Goal: Communication & Community: Answer question/provide support

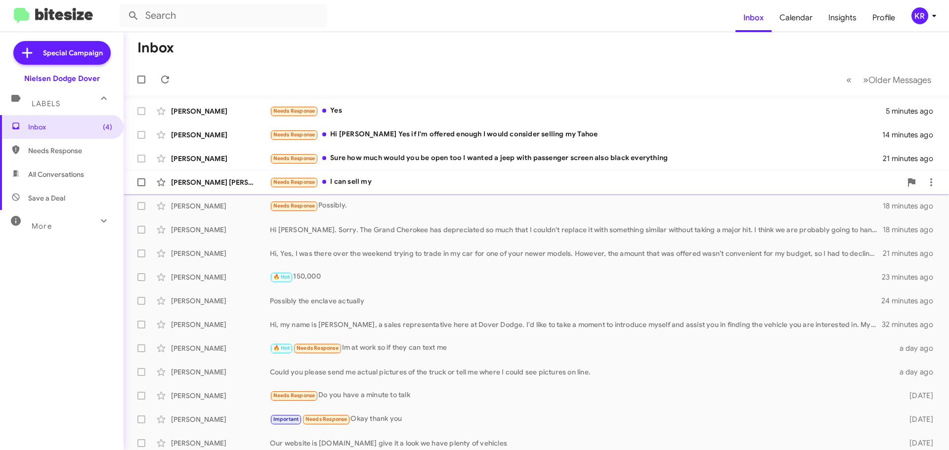
click at [366, 182] on div "Needs Response I can sell my" at bounding box center [586, 182] width 632 height 11
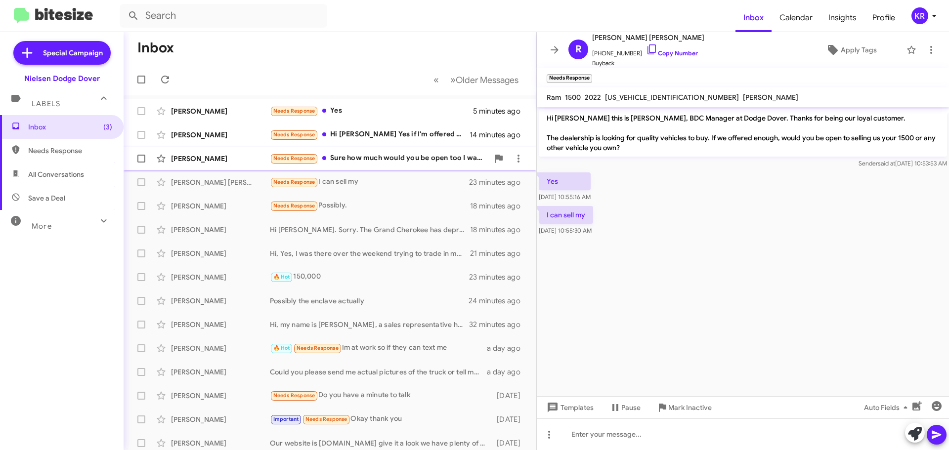
click at [370, 160] on div "Needs Response Sure how much would you be open too I wanted a jeep with passeng…" at bounding box center [379, 158] width 219 height 11
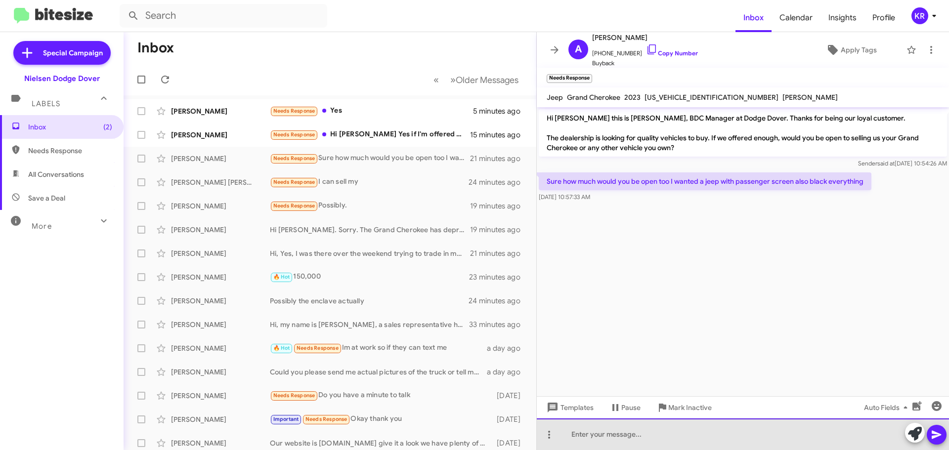
click at [648, 440] on div at bounding box center [743, 435] width 412 height 32
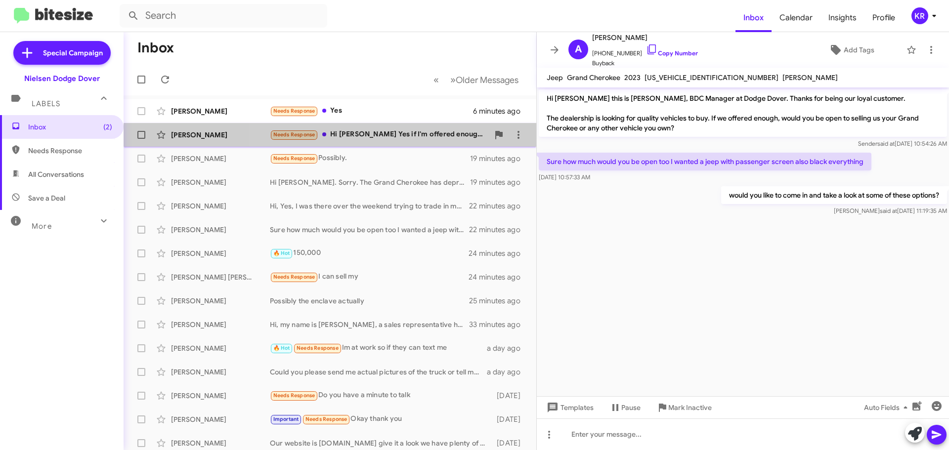
click at [362, 139] on div "Needs Response Hi Kenneth Yes if I'm offered enough I would consider selling my…" at bounding box center [379, 134] width 219 height 11
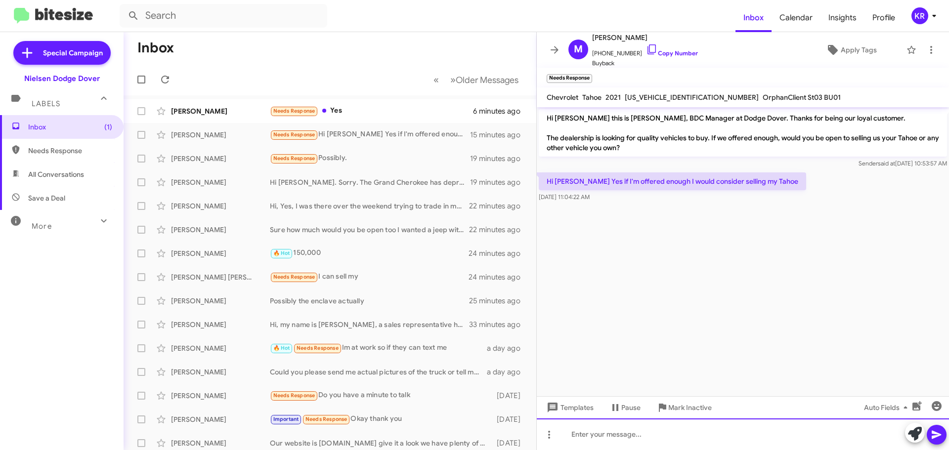
click at [674, 437] on div at bounding box center [743, 435] width 412 height 32
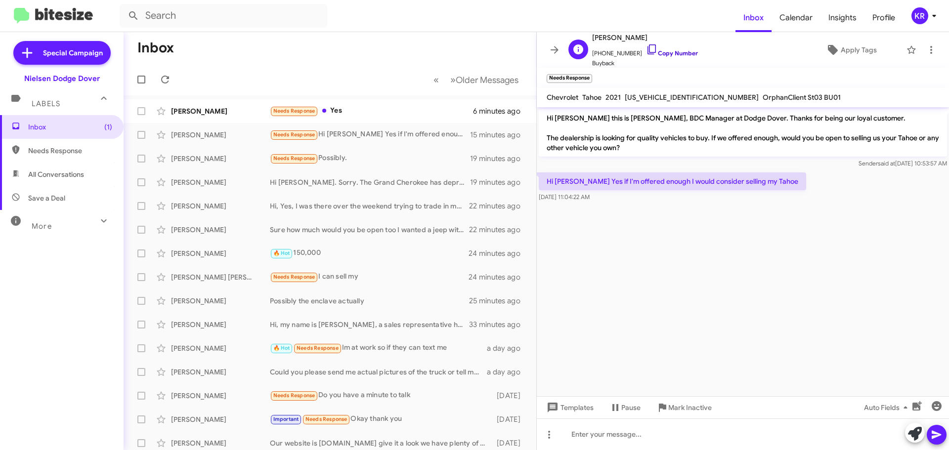
click at [663, 52] on link "Copy Number" at bounding box center [672, 52] width 52 height 7
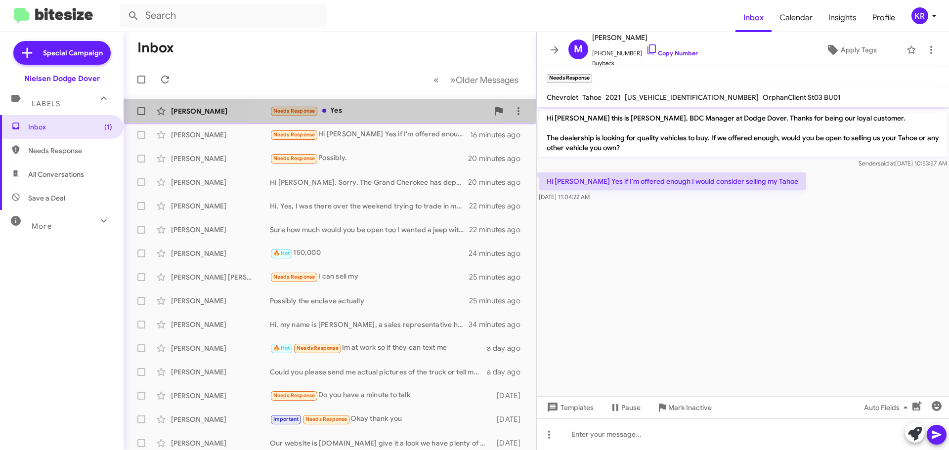
click at [344, 110] on div "Needs Response Yes" at bounding box center [379, 110] width 219 height 11
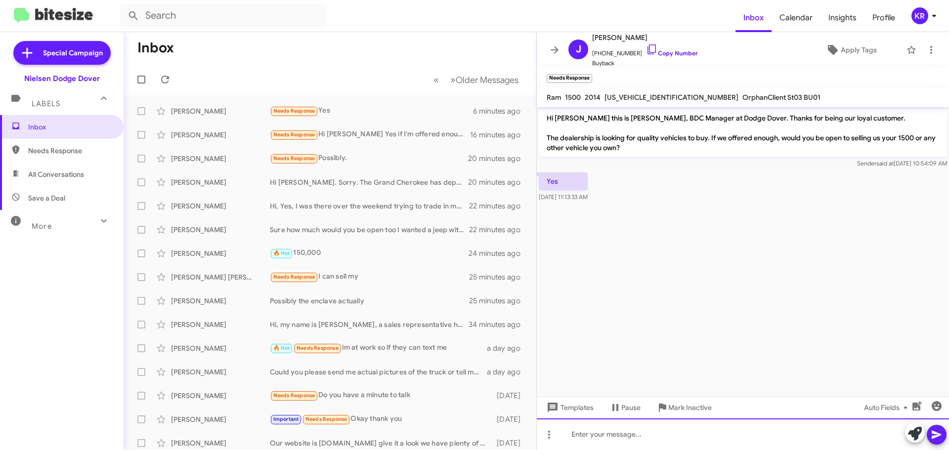
click at [672, 423] on div at bounding box center [743, 435] width 412 height 32
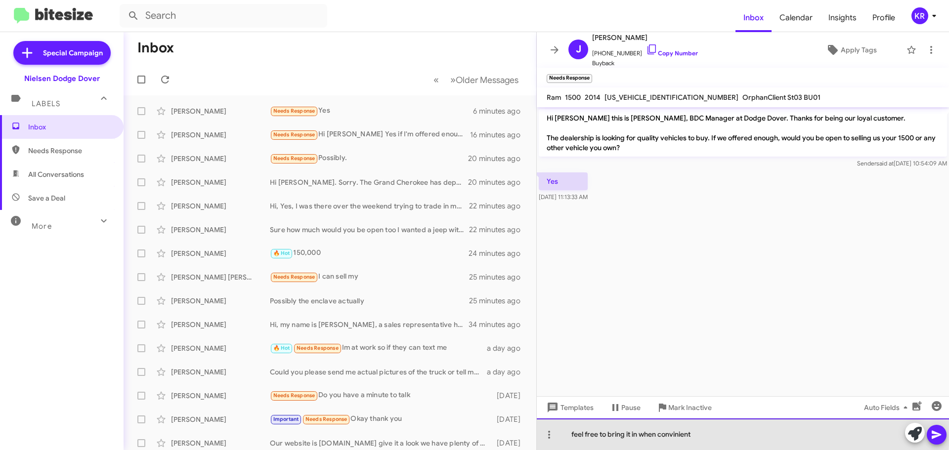
click at [671, 431] on div "feel free to bring it in when convinient" at bounding box center [743, 435] width 412 height 32
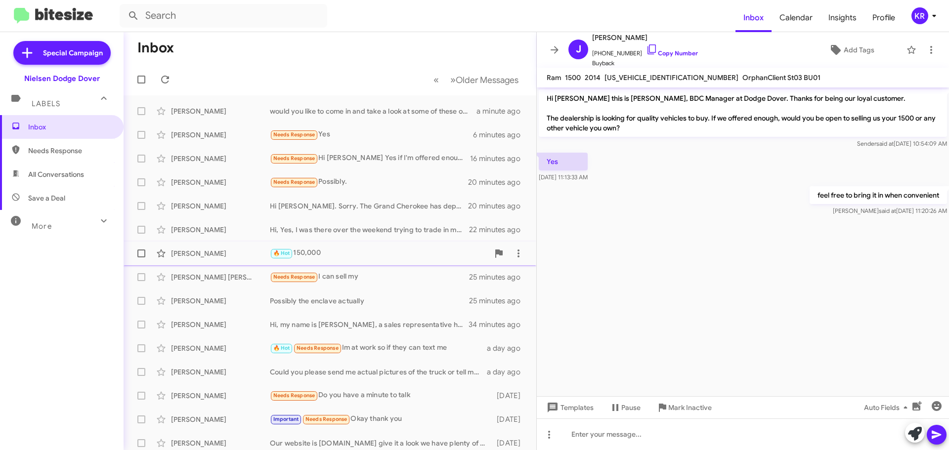
click at [328, 251] on div "🔥 Hot 150,000" at bounding box center [379, 253] width 219 height 11
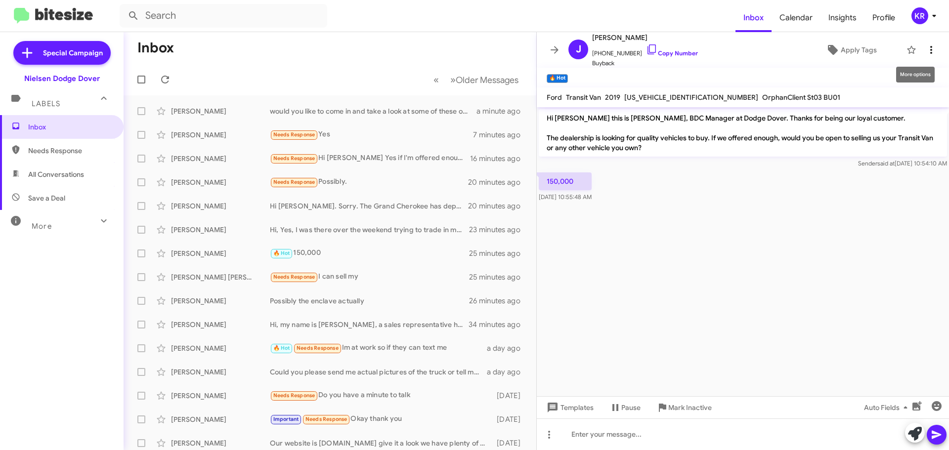
click at [926, 48] on icon at bounding box center [932, 50] width 12 height 12
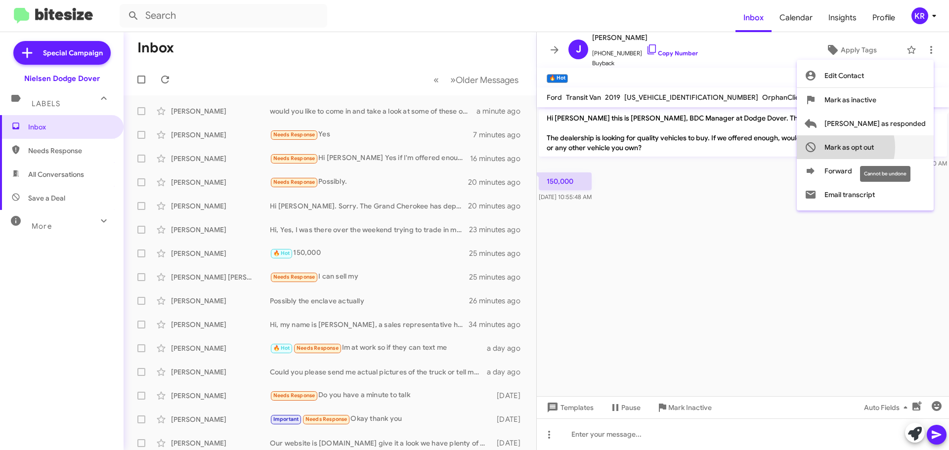
click at [874, 147] on span "Mark as opt out" at bounding box center [849, 147] width 49 height 24
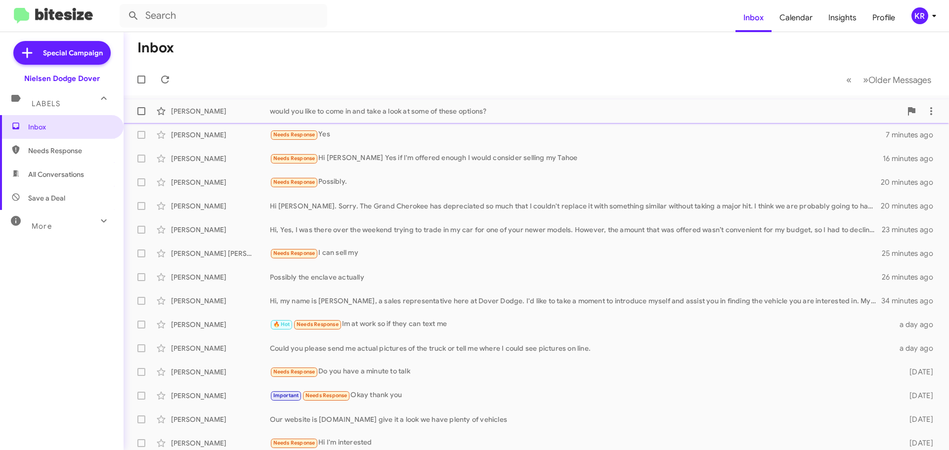
click at [417, 121] on span "Aj Joseph would you like to come in and take a look at some of these options? a…" at bounding box center [537, 111] width 826 height 24
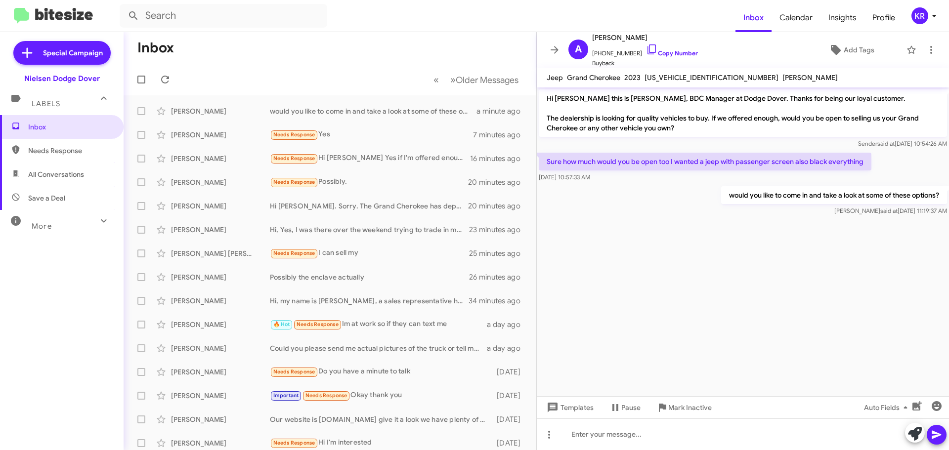
click at [42, 172] on span "All Conversations" at bounding box center [56, 175] width 56 height 10
type input "in:all-conversations"
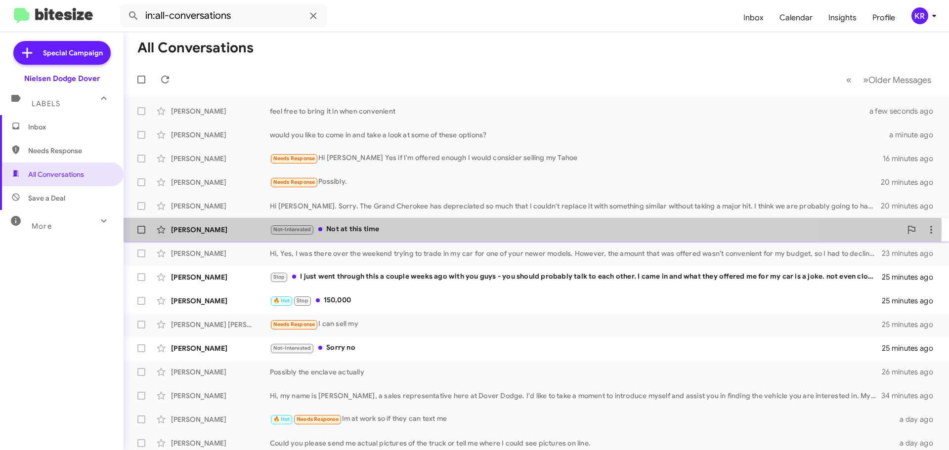
click at [377, 228] on div "Not-Interested Not at this time" at bounding box center [586, 229] width 632 height 11
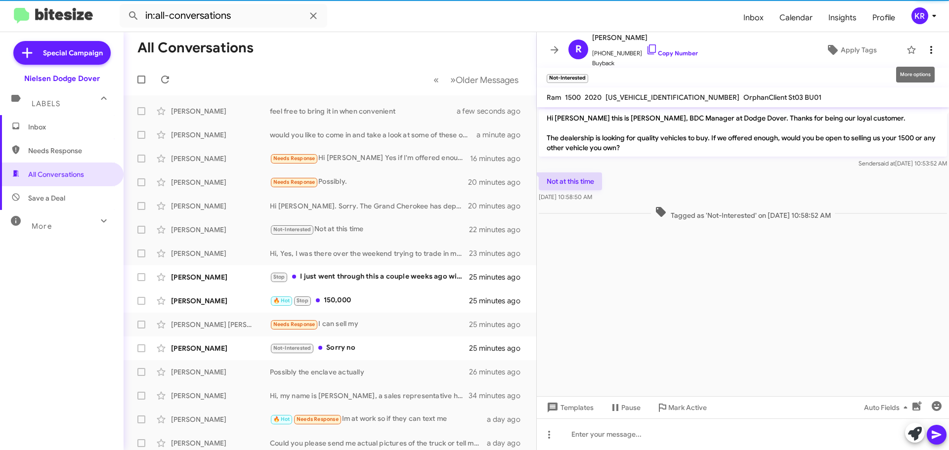
click at [926, 48] on icon at bounding box center [932, 50] width 12 height 12
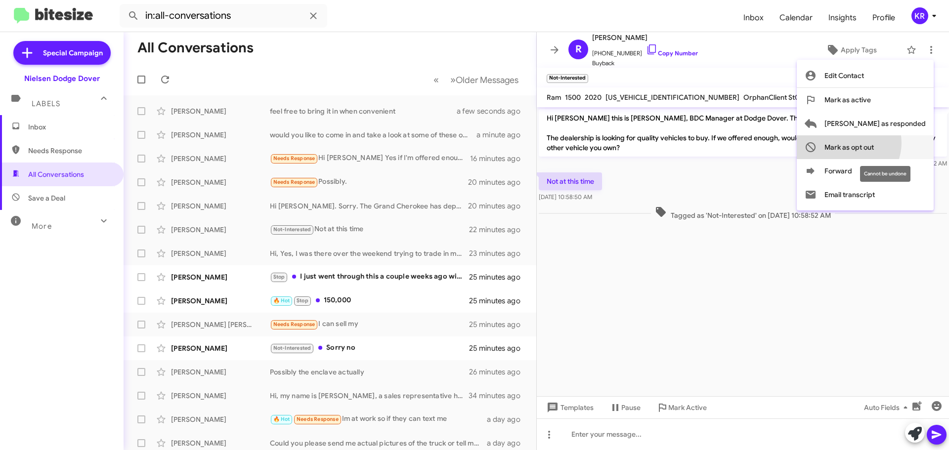
click at [874, 143] on span "Mark as opt out" at bounding box center [849, 147] width 49 height 24
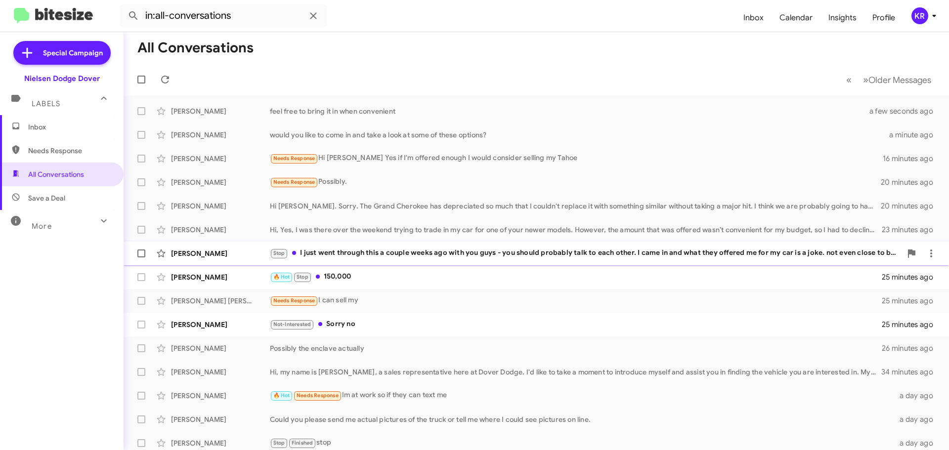
click at [393, 255] on div "Stop I just went through this a couple weeks ago with you guys - you should pro…" at bounding box center [586, 253] width 632 height 11
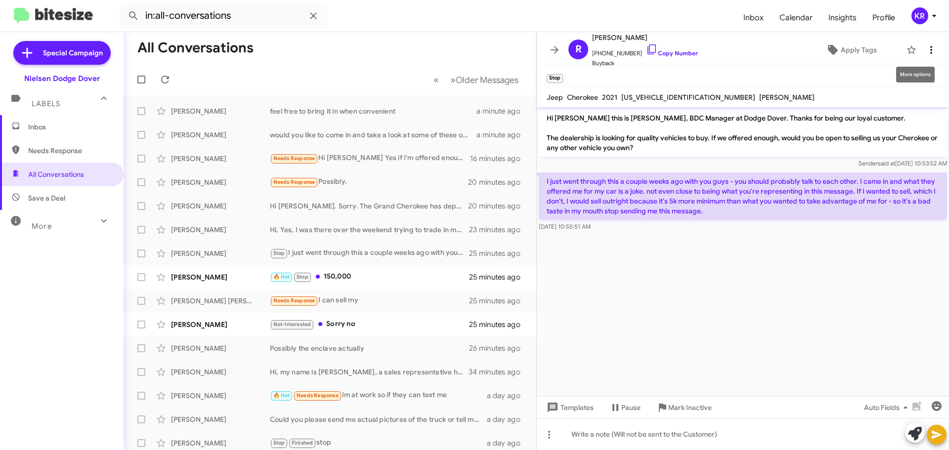
click at [926, 49] on icon at bounding box center [932, 50] width 12 height 12
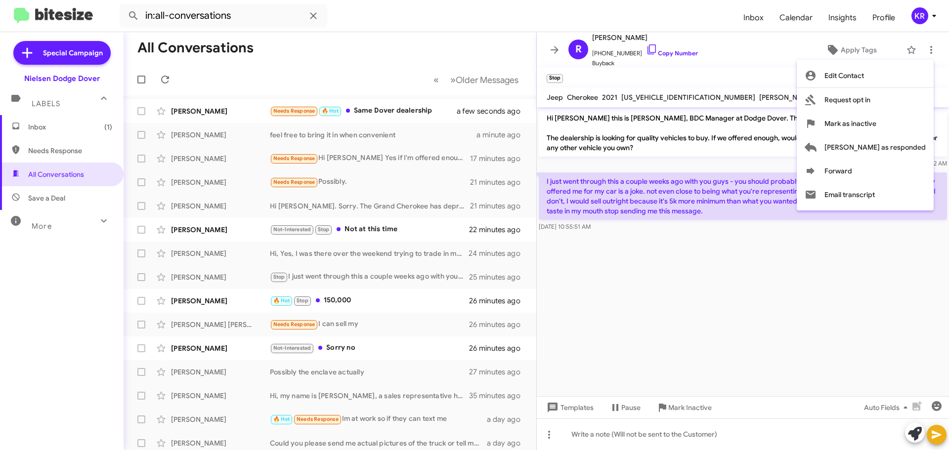
click at [789, 315] on div at bounding box center [474, 225] width 949 height 450
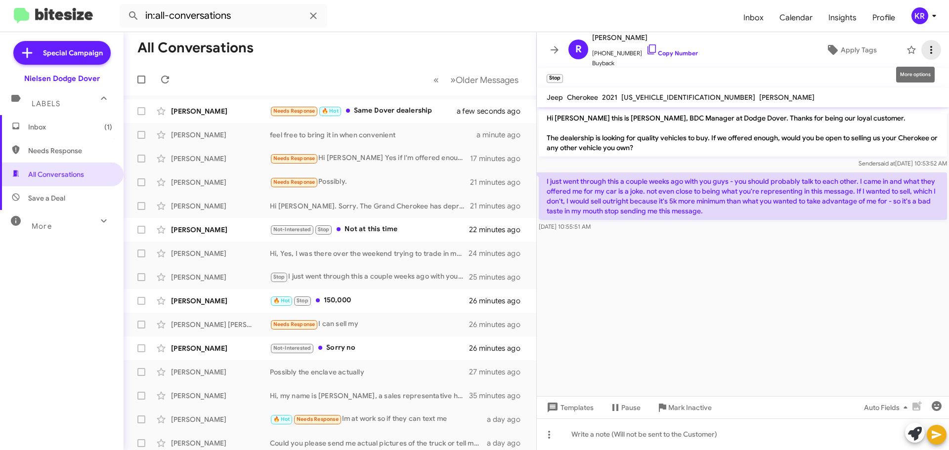
click at [931, 47] on icon at bounding box center [932, 50] width 2 height 8
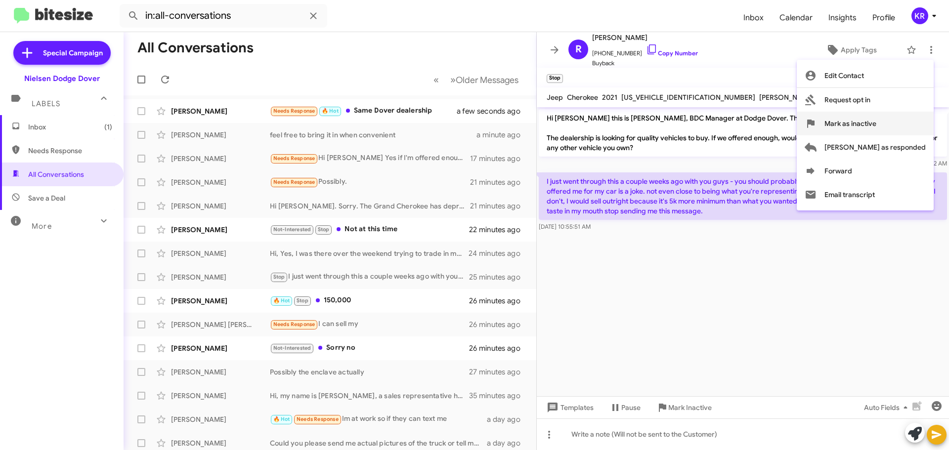
click at [877, 123] on span "Mark as inactive" at bounding box center [851, 124] width 52 height 24
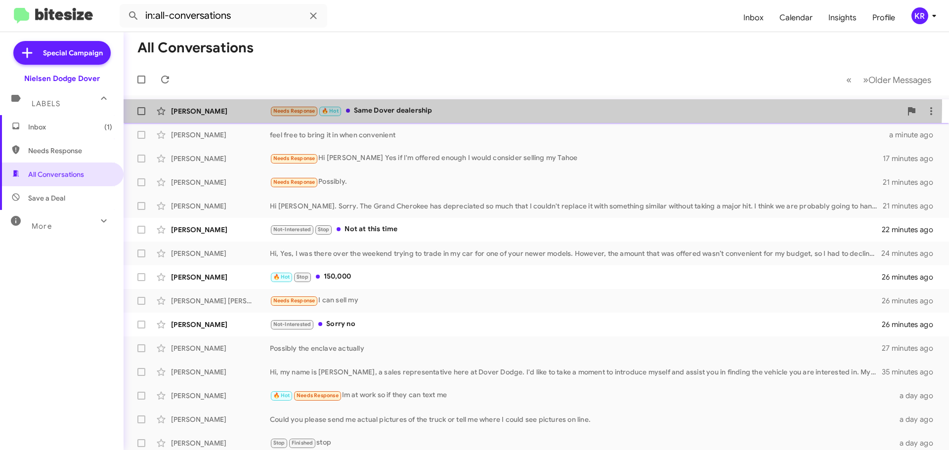
click at [419, 104] on div "Aj Joseph Needs Response 🔥 Hot Same Dover dealership a few seconds ago" at bounding box center [537, 111] width 810 height 20
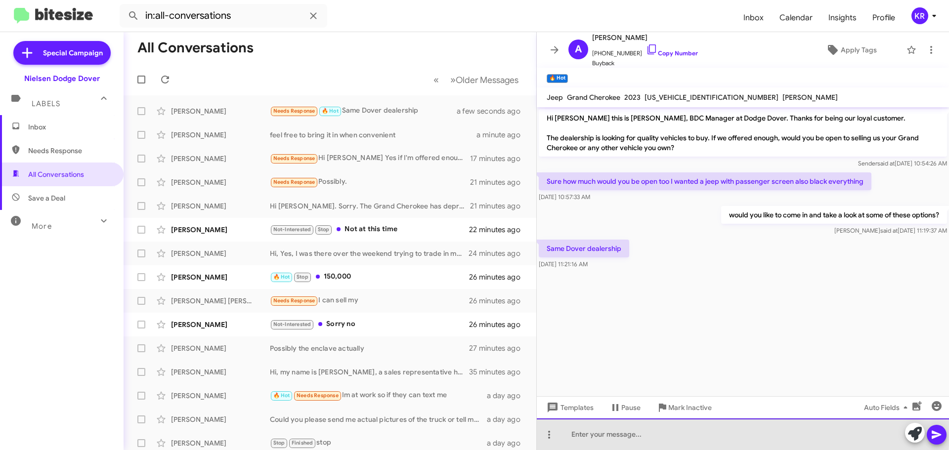
click at [658, 430] on div at bounding box center [743, 435] width 412 height 32
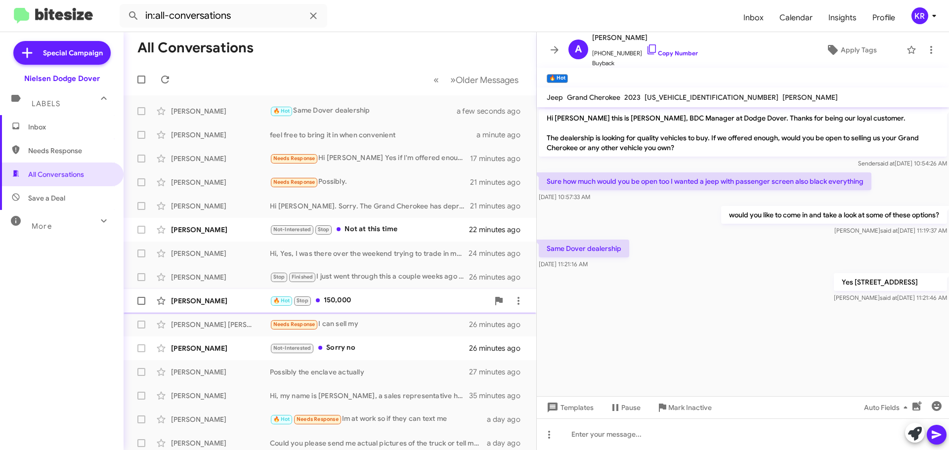
click at [371, 303] on div "🔥 Hot Stop 150,000" at bounding box center [379, 300] width 219 height 11
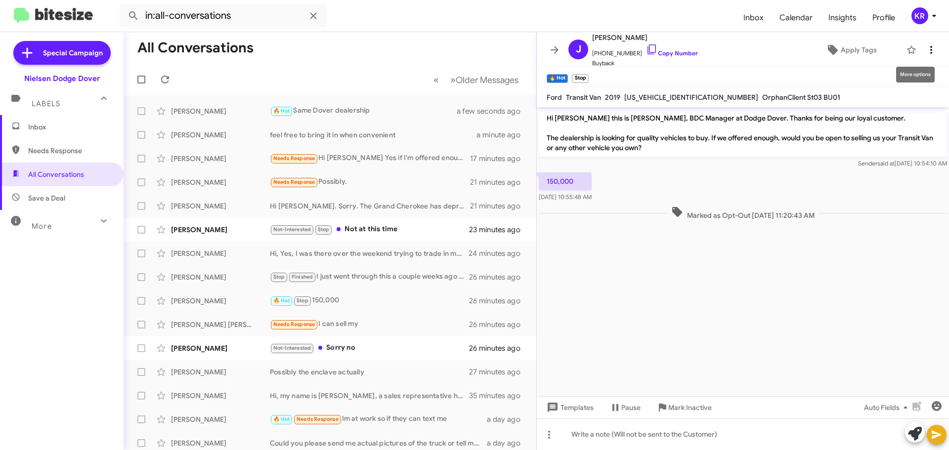
click at [928, 50] on icon at bounding box center [932, 50] width 12 height 12
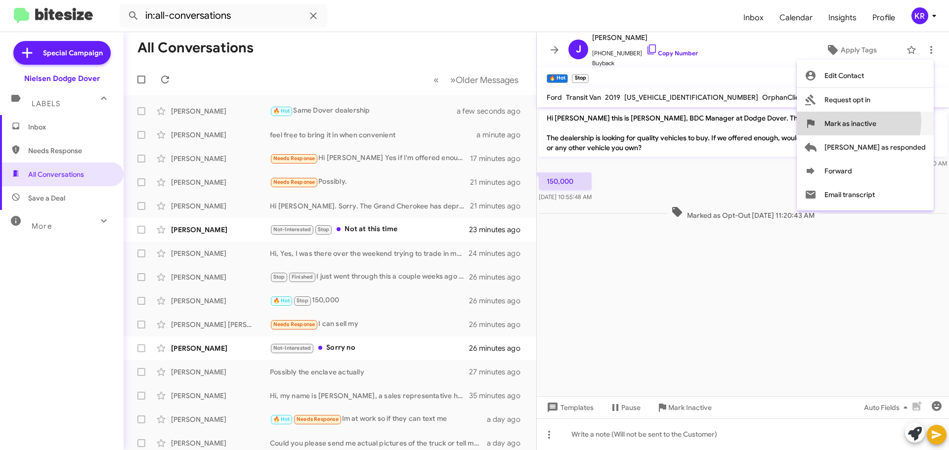
click at [877, 122] on span "Mark as inactive" at bounding box center [851, 124] width 52 height 24
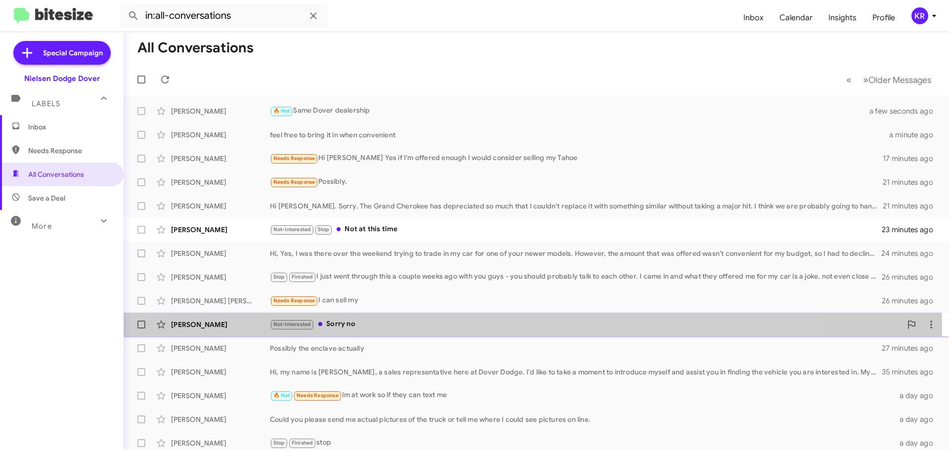
click at [383, 330] on div "Not-Interested Sorry no" at bounding box center [586, 324] width 632 height 11
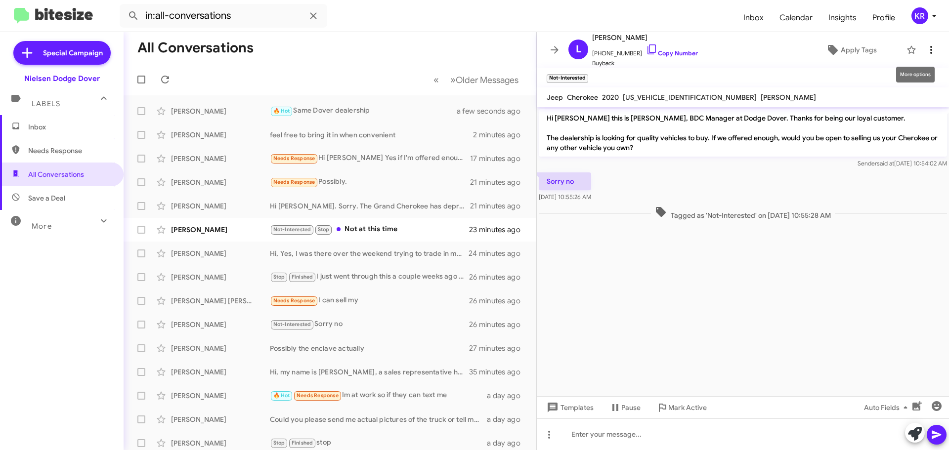
click at [931, 47] on icon at bounding box center [932, 50] width 2 height 8
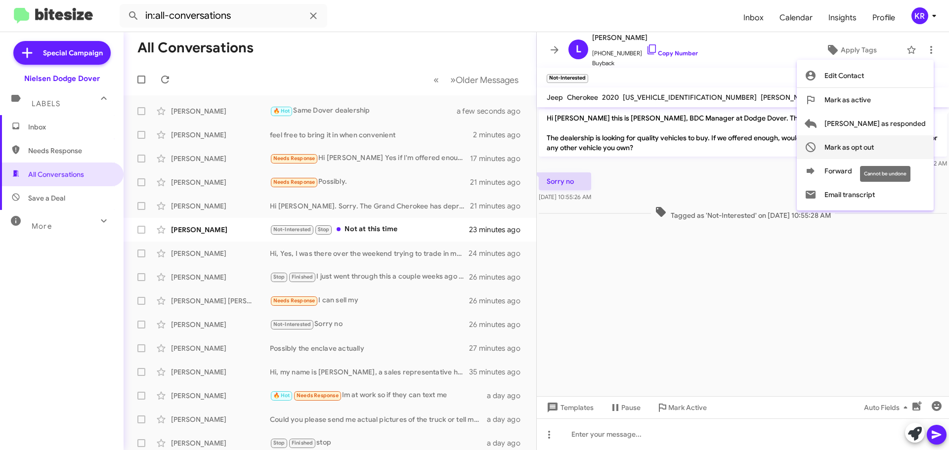
click at [874, 143] on span "Mark as opt out" at bounding box center [849, 147] width 49 height 24
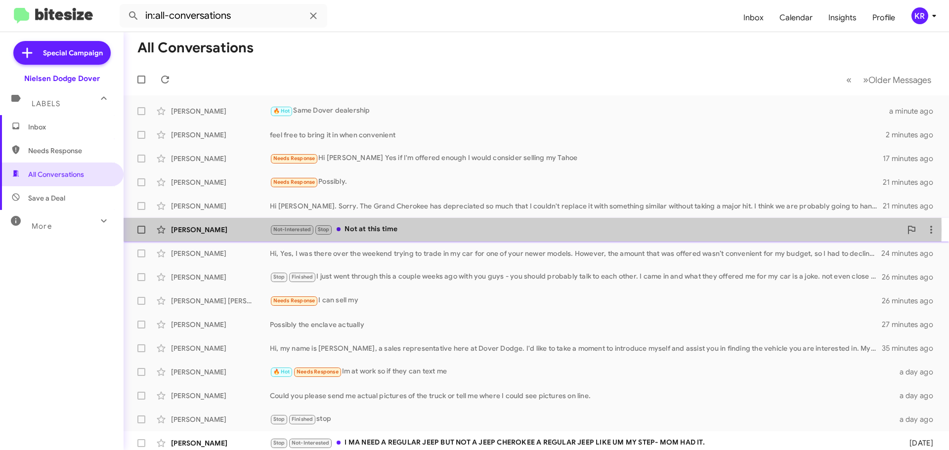
click at [394, 229] on div "Not-Interested Stop Not at this time" at bounding box center [586, 229] width 632 height 11
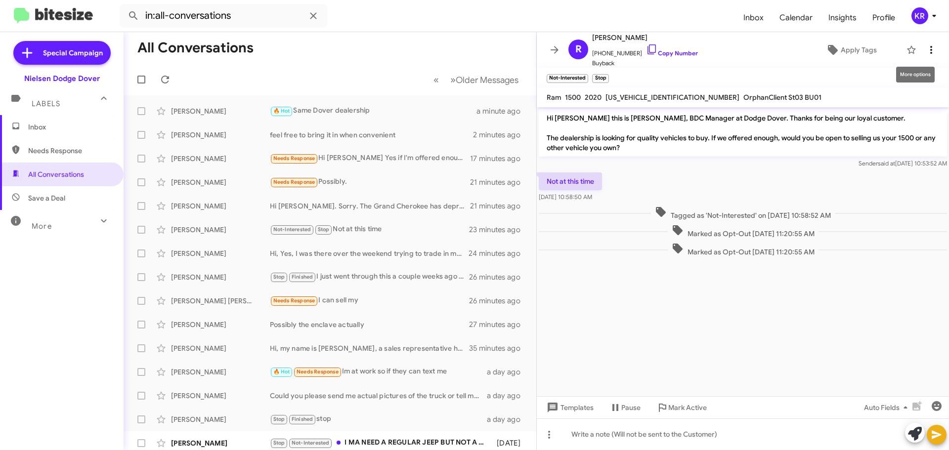
click at [927, 48] on icon at bounding box center [932, 50] width 12 height 12
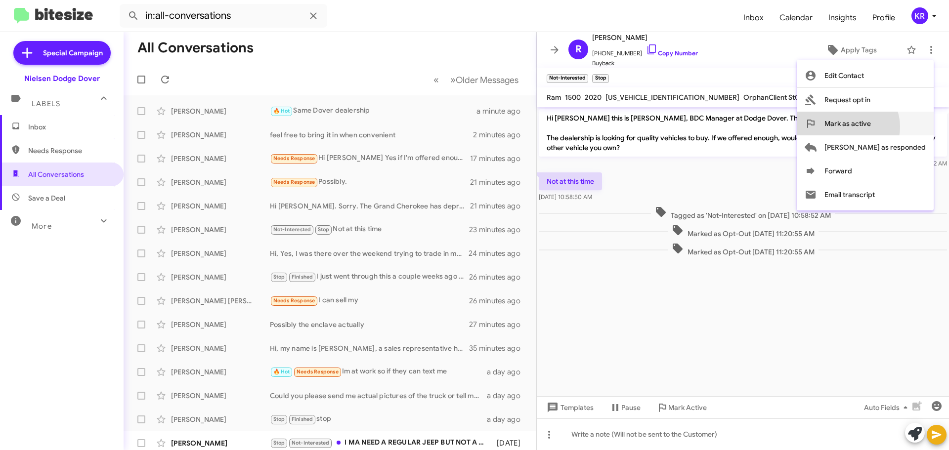
click at [871, 127] on span "Mark as active" at bounding box center [848, 124] width 46 height 24
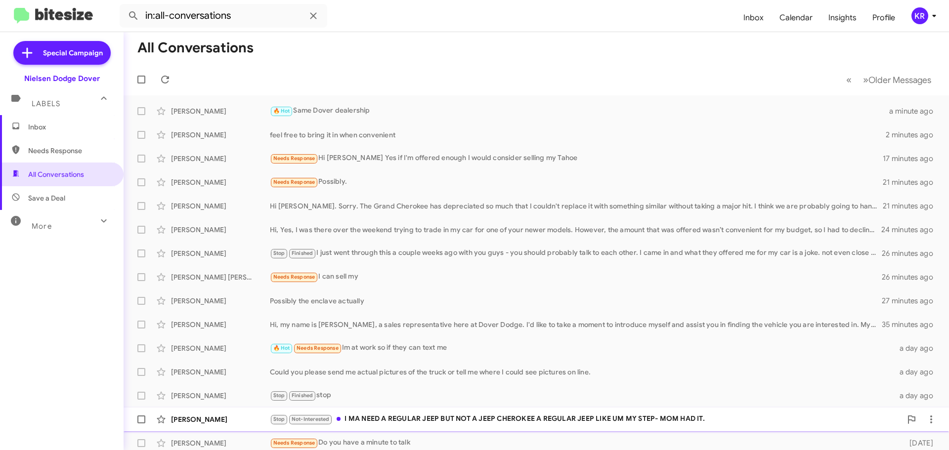
click at [423, 419] on div "Stop Not-Interested I MA NEED A REGULAR JEEP BUT NOT A JEEP CHEROKEE A REGULAR …" at bounding box center [586, 419] width 632 height 11
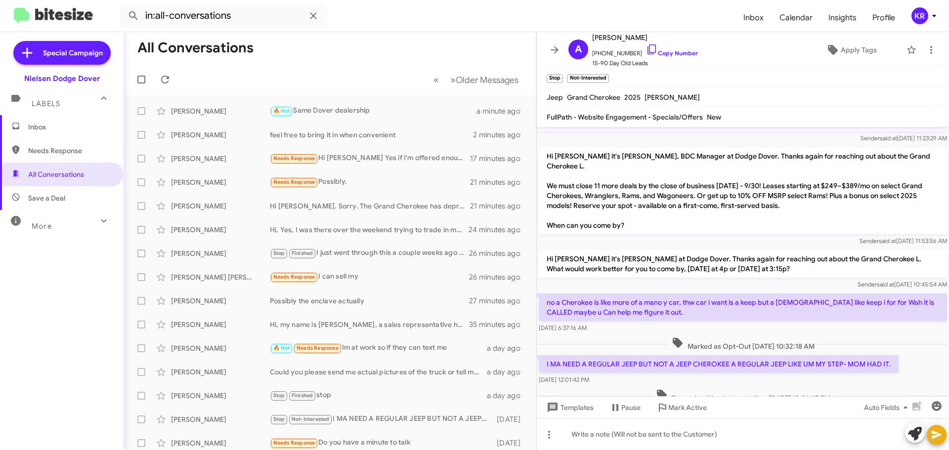
scroll to position [91, 0]
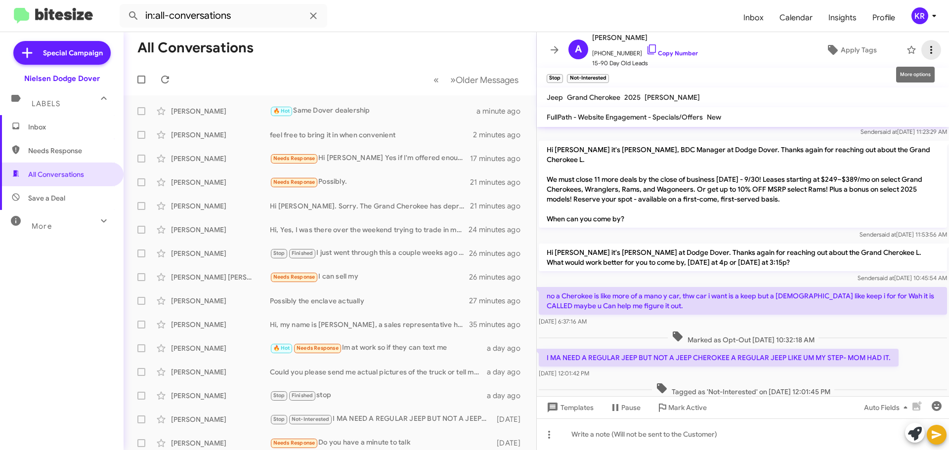
click at [928, 50] on icon at bounding box center [932, 50] width 12 height 12
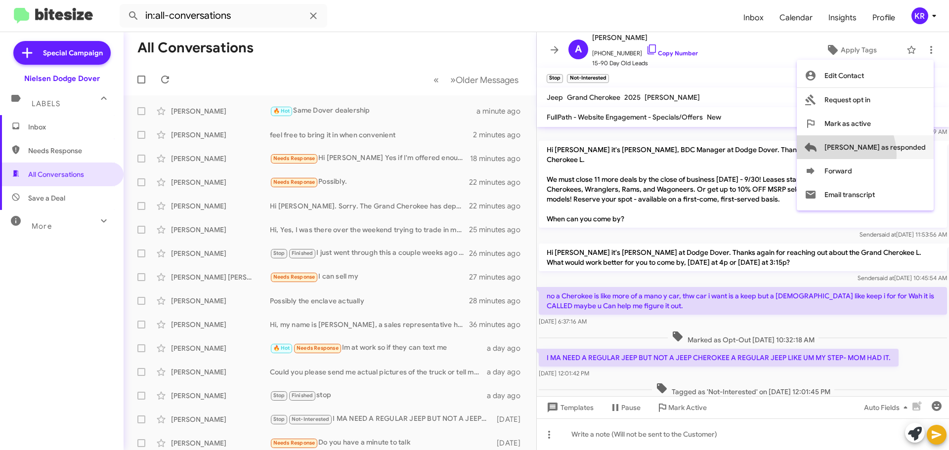
click at [869, 155] on span "[PERSON_NAME] as responded" at bounding box center [875, 147] width 101 height 24
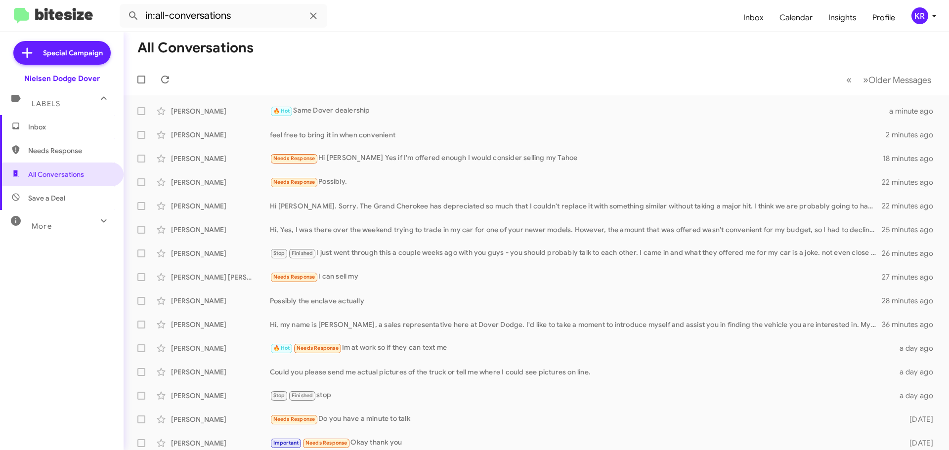
click at [53, 136] on span "Inbox" at bounding box center [62, 127] width 124 height 24
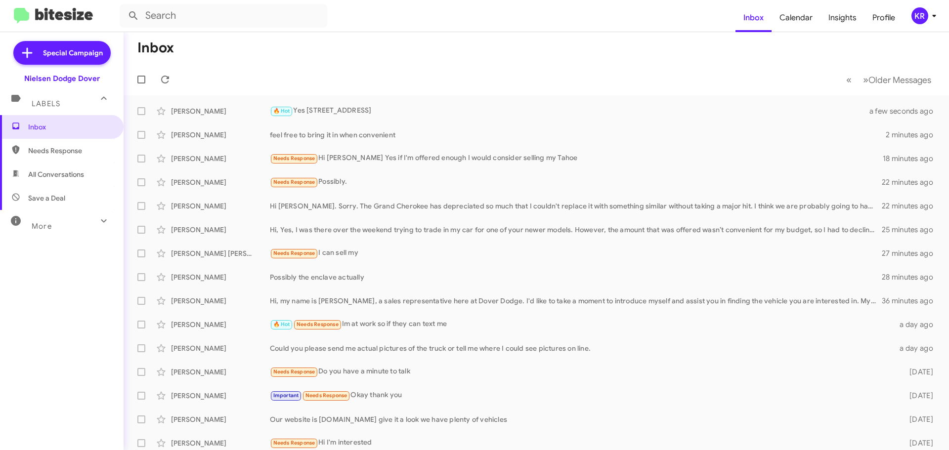
click at [53, 176] on span "All Conversations" at bounding box center [56, 175] width 56 height 10
type input "in:all-conversations"
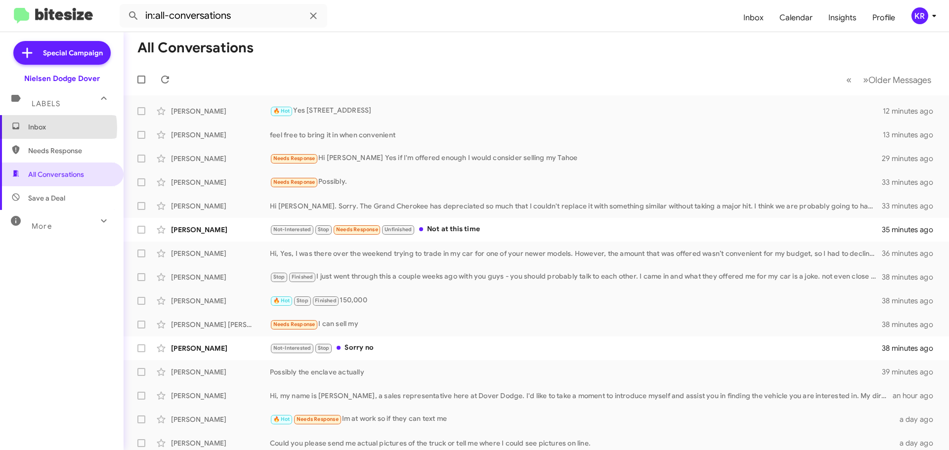
click at [41, 128] on span "Inbox" at bounding box center [70, 127] width 84 height 10
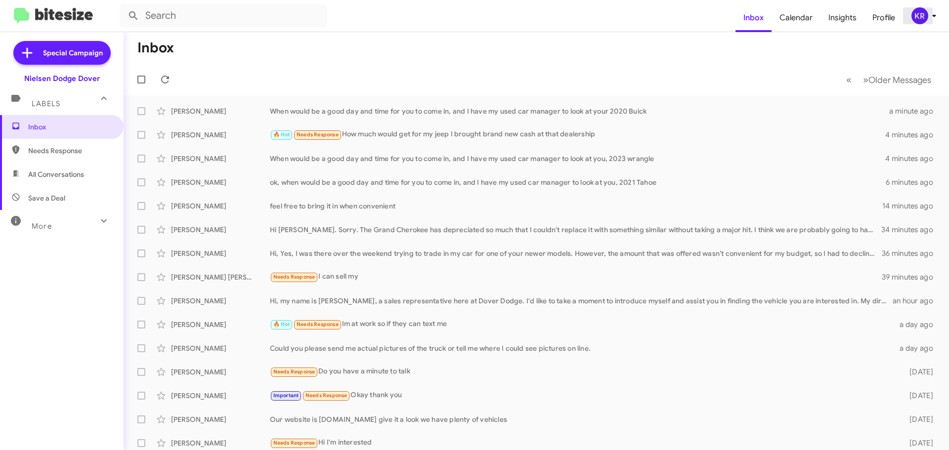
click at [919, 15] on div "KR" at bounding box center [920, 15] width 17 height 17
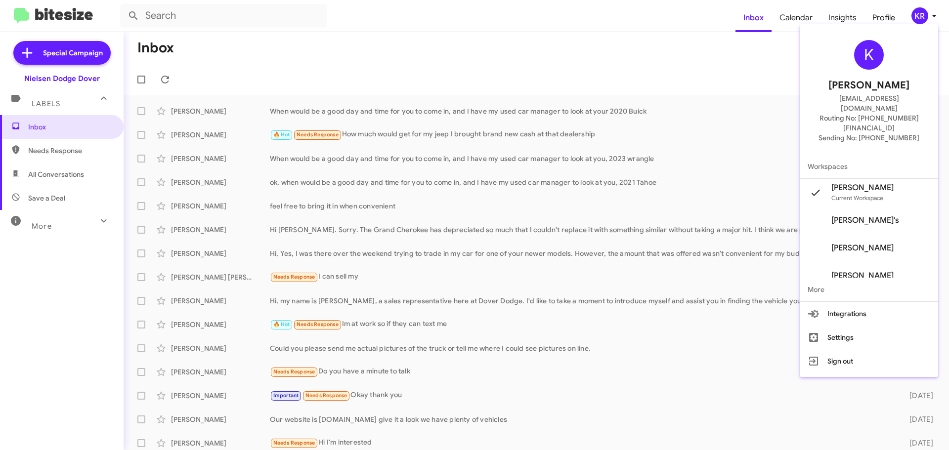
scroll to position [12, 0]
click at [884, 231] on span "Ramon Diaz's" at bounding box center [863, 236] width 62 height 10
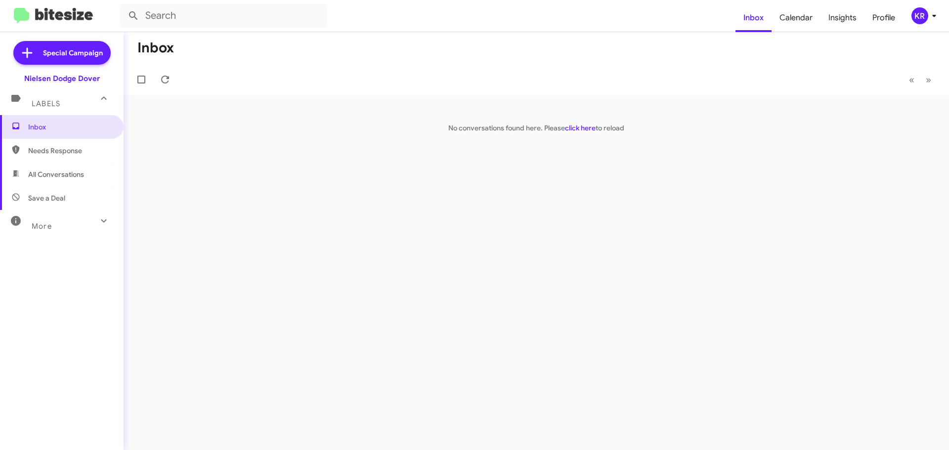
click at [915, 15] on div "KR" at bounding box center [920, 15] width 17 height 17
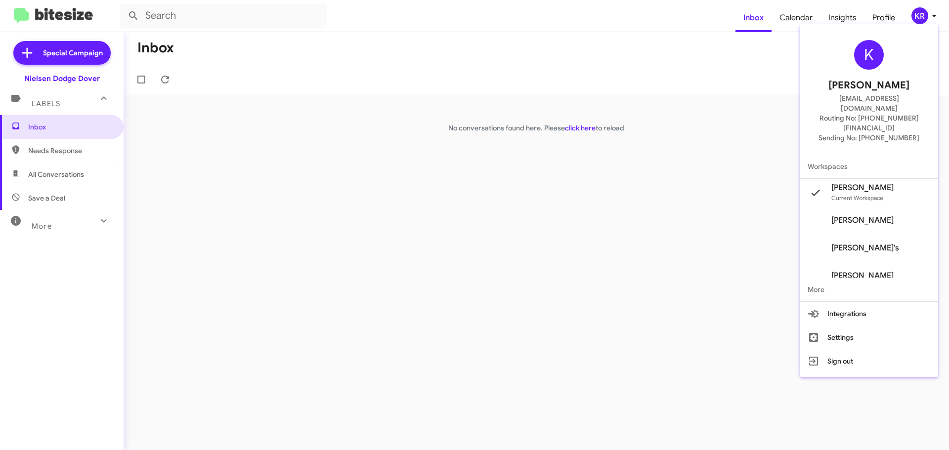
scroll to position [12, 0]
click at [882, 204] on span "[PERSON_NAME]" at bounding box center [863, 209] width 62 height 10
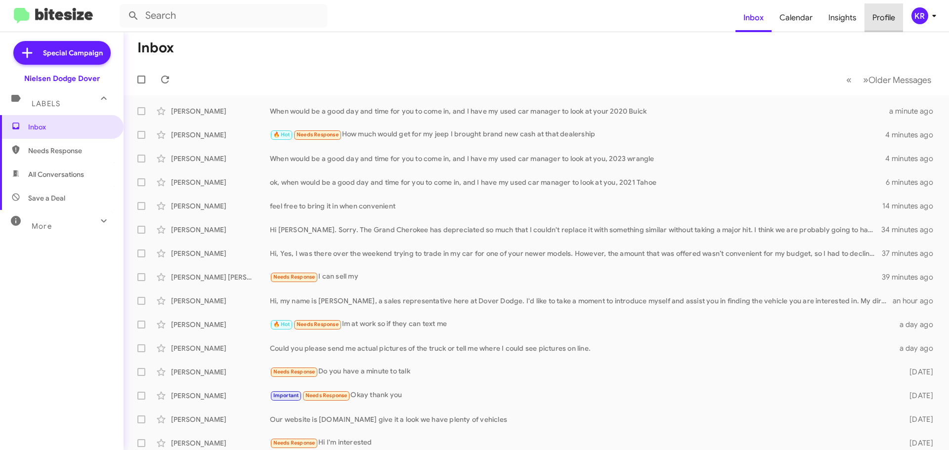
click at [886, 19] on span "Profile" at bounding box center [884, 17] width 39 height 29
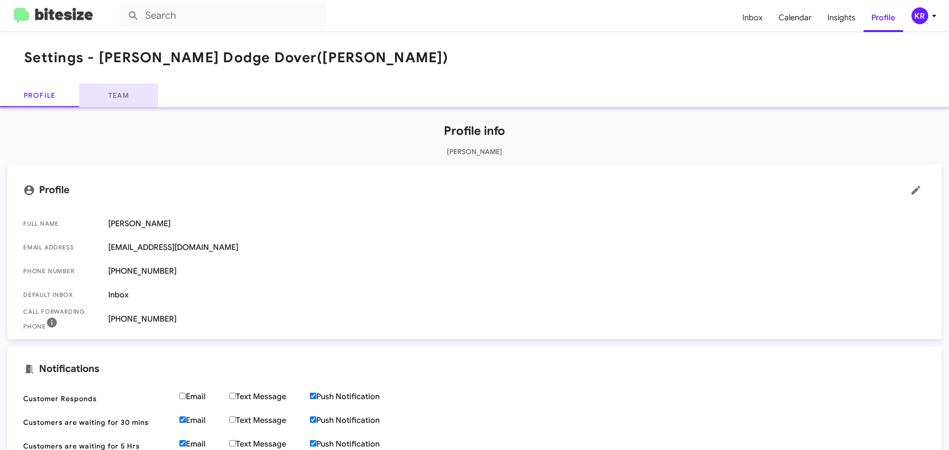
click at [115, 90] on link "Team" at bounding box center [118, 96] width 79 height 24
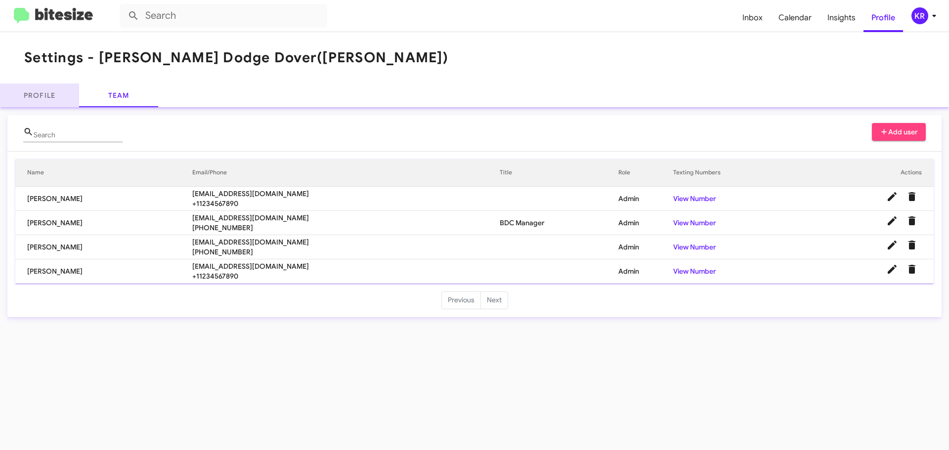
click at [50, 96] on link "Profile" at bounding box center [39, 96] width 79 height 24
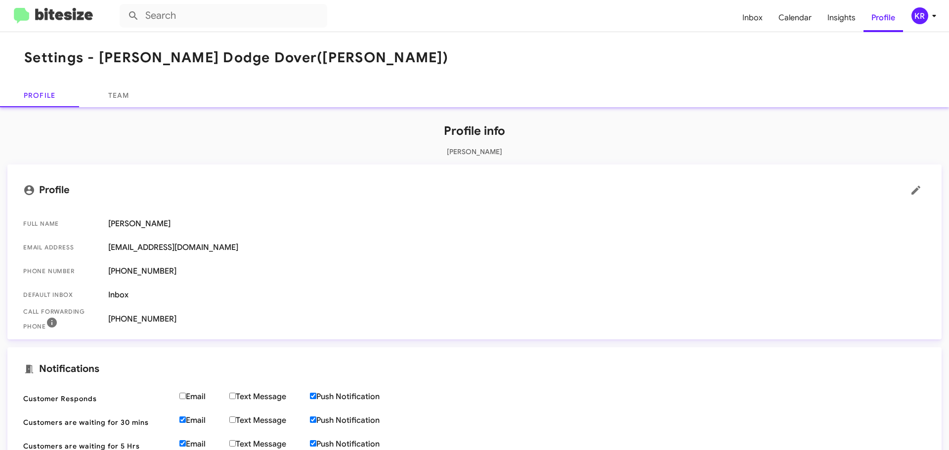
click at [59, 20] on img at bounding box center [53, 16] width 79 height 16
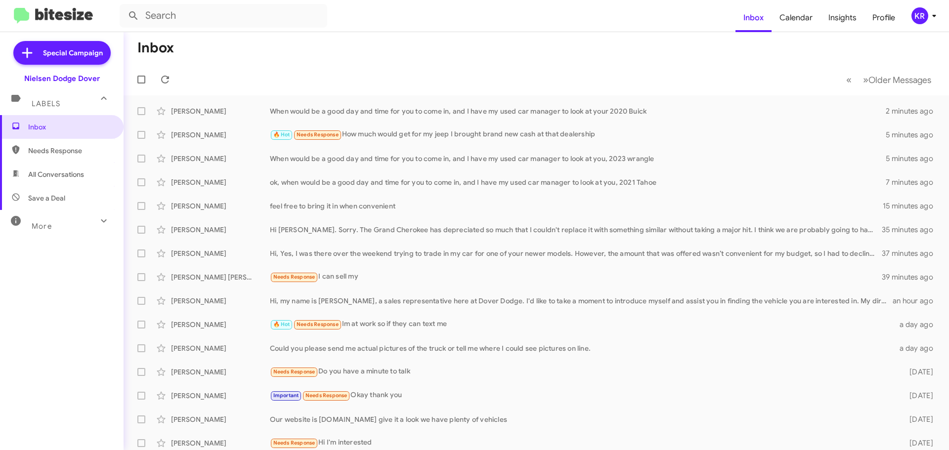
click at [44, 98] on div "Labels" at bounding box center [52, 99] width 88 height 18
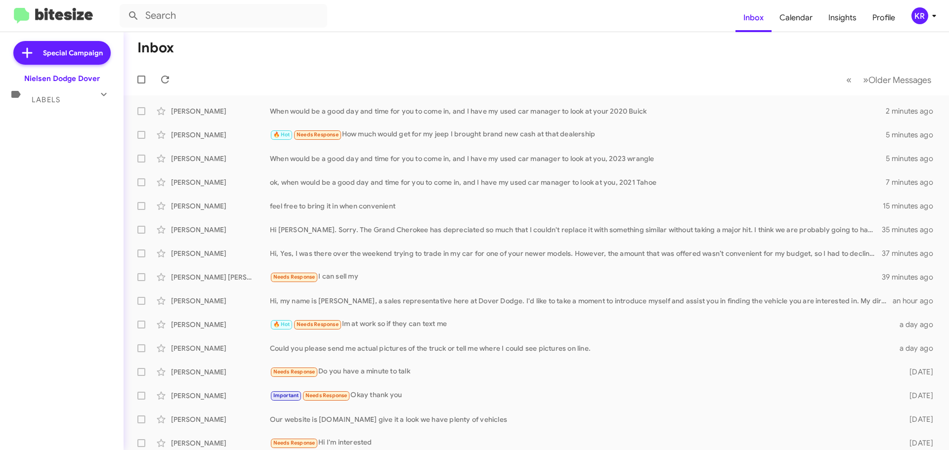
click at [44, 98] on span "Labels" at bounding box center [46, 99] width 29 height 9
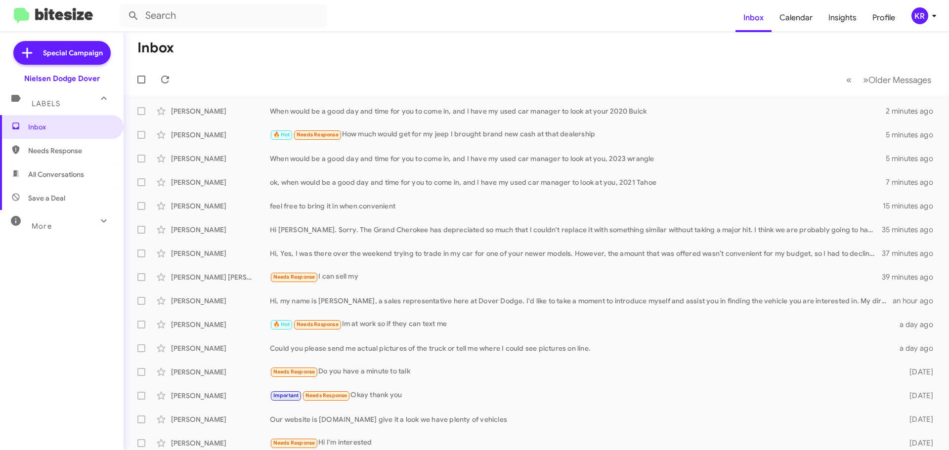
click at [59, 227] on div "More" at bounding box center [52, 222] width 88 height 18
click at [55, 231] on div "More" at bounding box center [52, 226] width 88 height 18
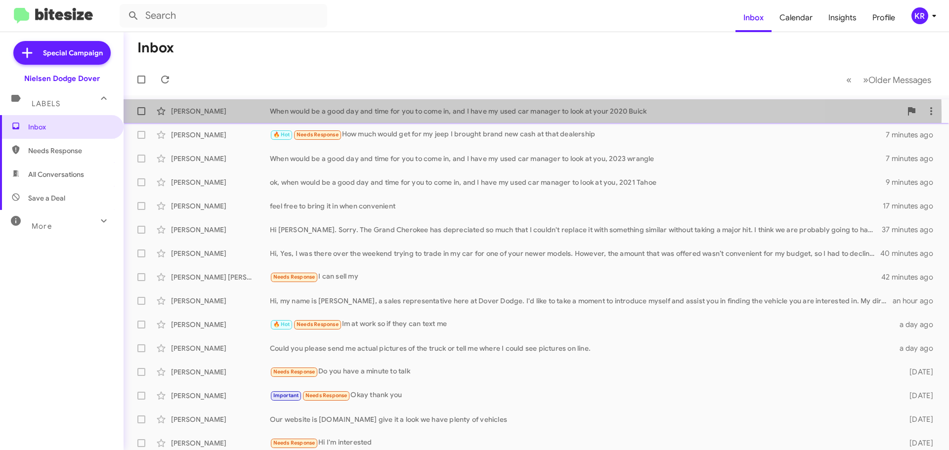
click at [444, 115] on div "When would be a good day and time for you to come in, and I have my used car ma…" at bounding box center [586, 111] width 632 height 10
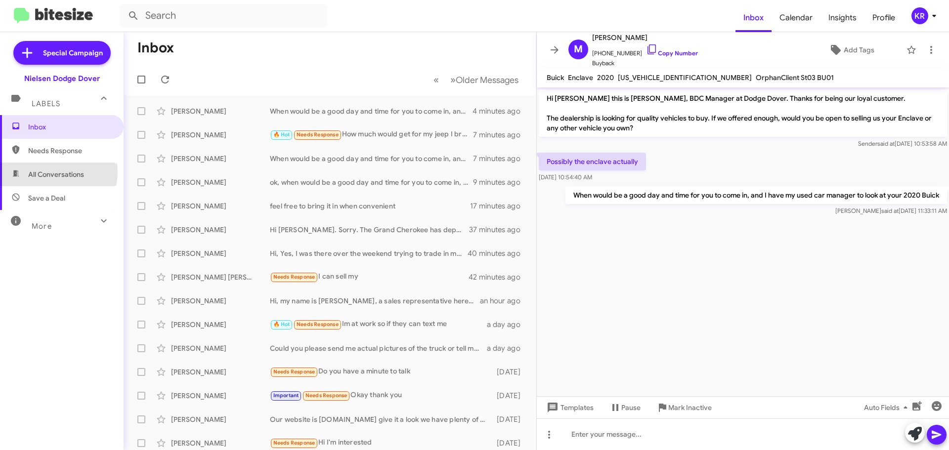
click at [50, 173] on span "All Conversations" at bounding box center [56, 175] width 56 height 10
type input "in:all-conversations"
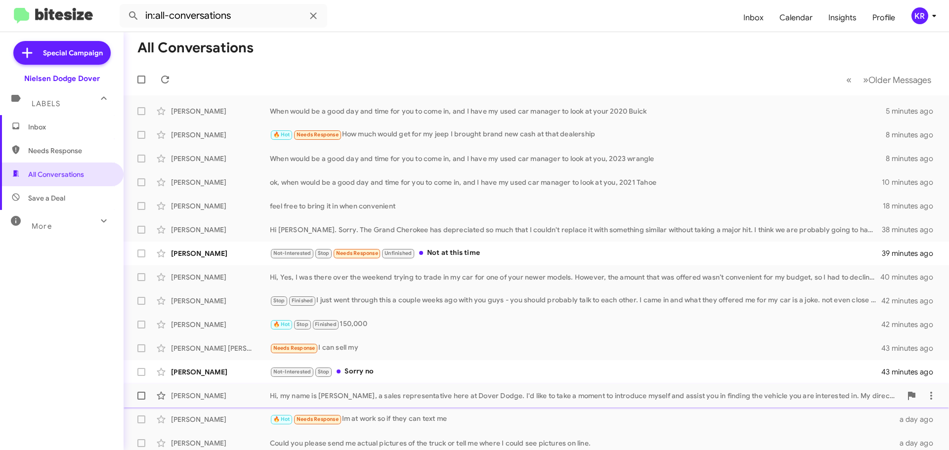
click at [435, 392] on div "Hi, my name is [PERSON_NAME], a sales representative here at Dover Dodge. I'd l…" at bounding box center [586, 396] width 632 height 10
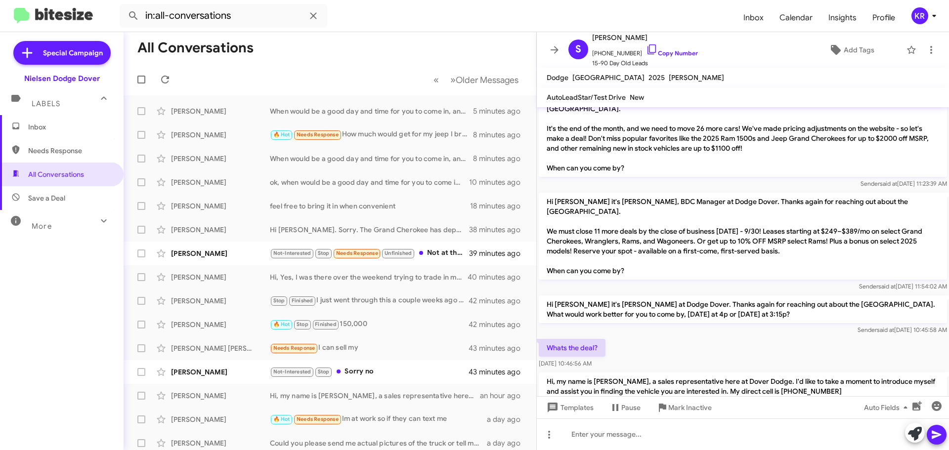
scroll to position [30, 0]
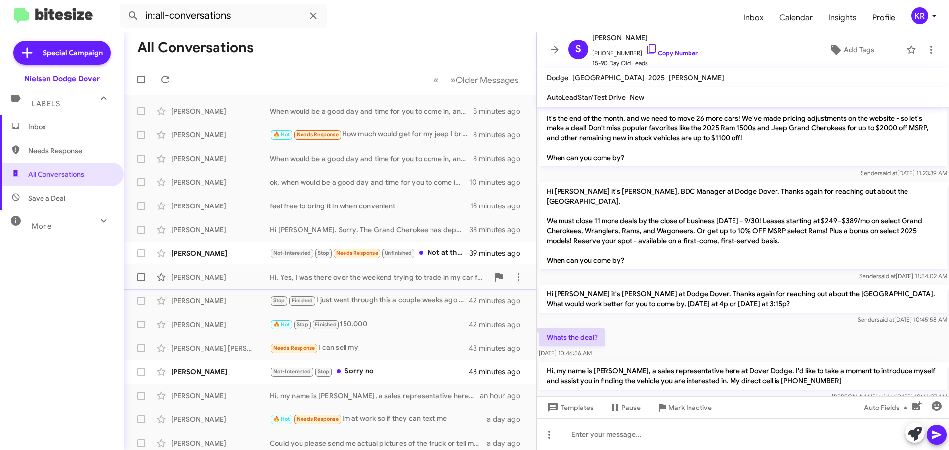
click at [389, 282] on div "Carmen Miranda Hi, Yes, I was there over the weekend trying to trade in my car …" at bounding box center [330, 277] width 397 height 20
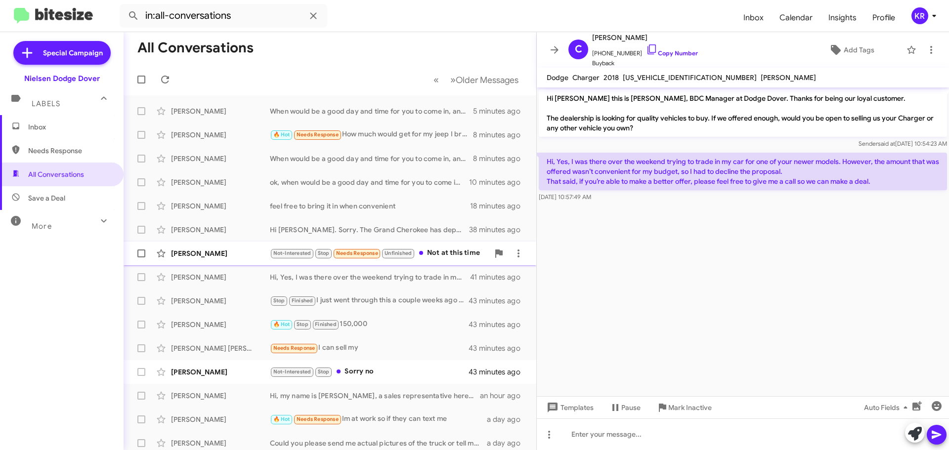
click at [422, 255] on span at bounding box center [421, 253] width 4 height 4
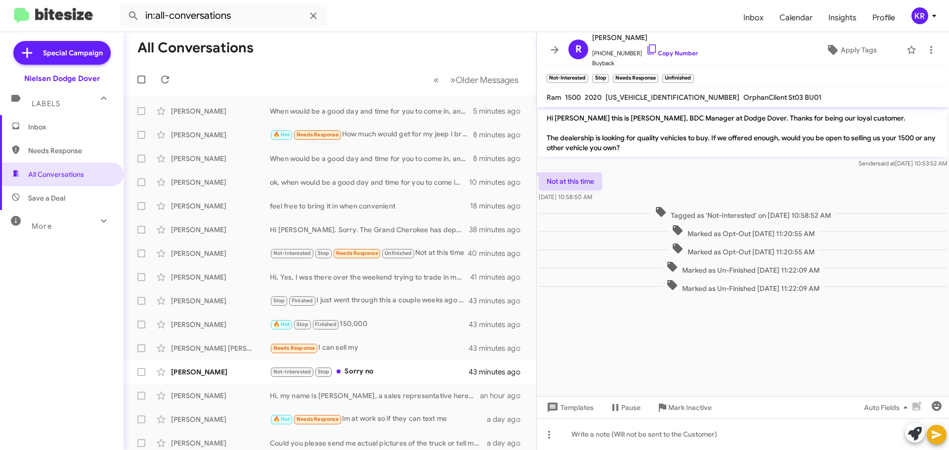
click at [922, 14] on div "KR" at bounding box center [920, 15] width 17 height 17
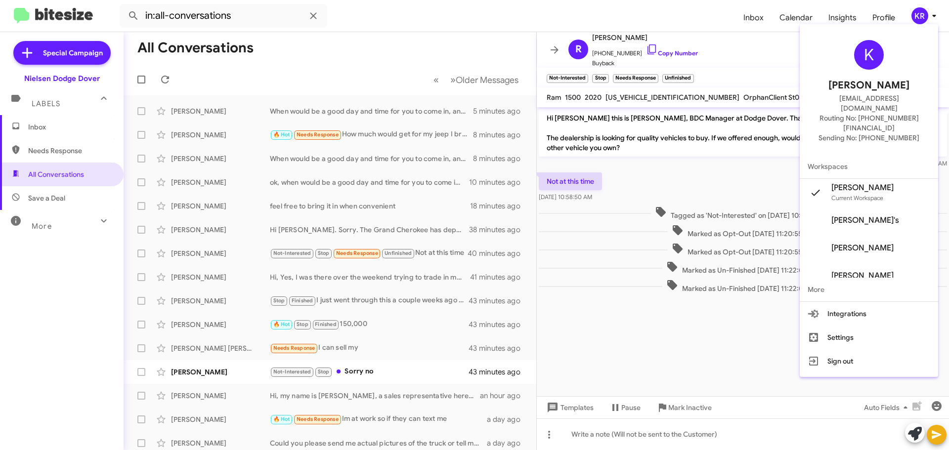
click at [922, 14] on div at bounding box center [474, 225] width 949 height 450
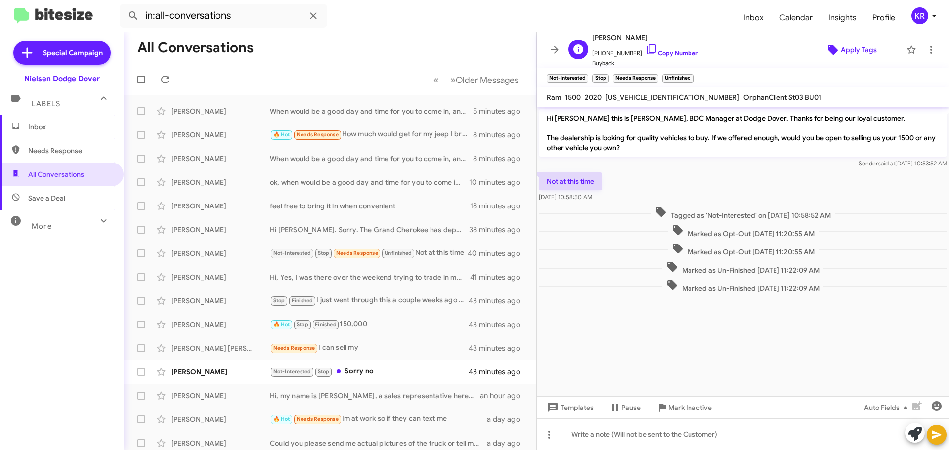
click at [831, 49] on icon at bounding box center [833, 50] width 10 height 10
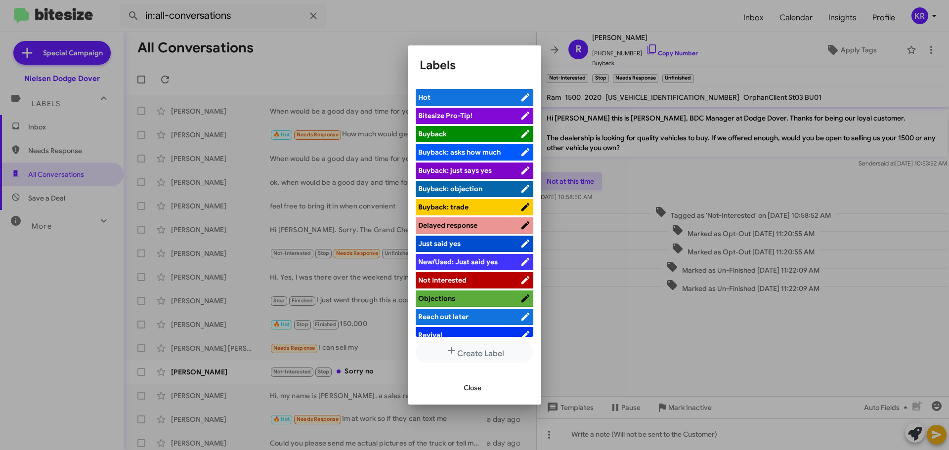
click at [442, 278] on span "Not Interested" at bounding box center [442, 280] width 48 height 9
click at [471, 390] on span "Close" at bounding box center [473, 388] width 18 height 18
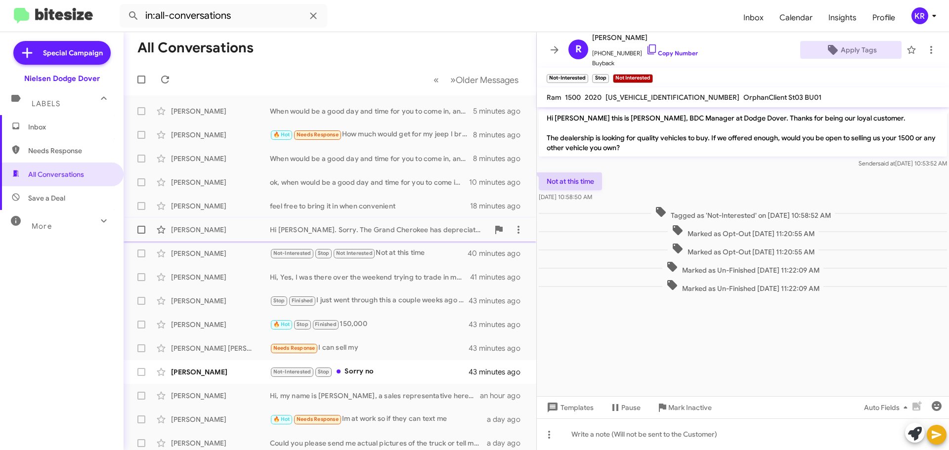
click at [385, 234] on div "Hi [PERSON_NAME]. Sorry. The Grand Cherokee has depreciated so much that I coul…" at bounding box center [379, 230] width 219 height 10
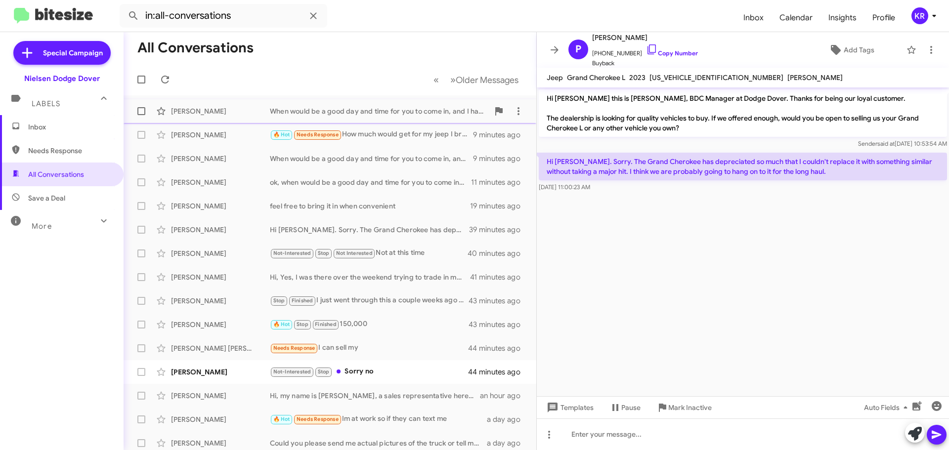
click at [398, 112] on div "When would be a good day and time for you to come in, and I have my used car ma…" at bounding box center [379, 111] width 219 height 10
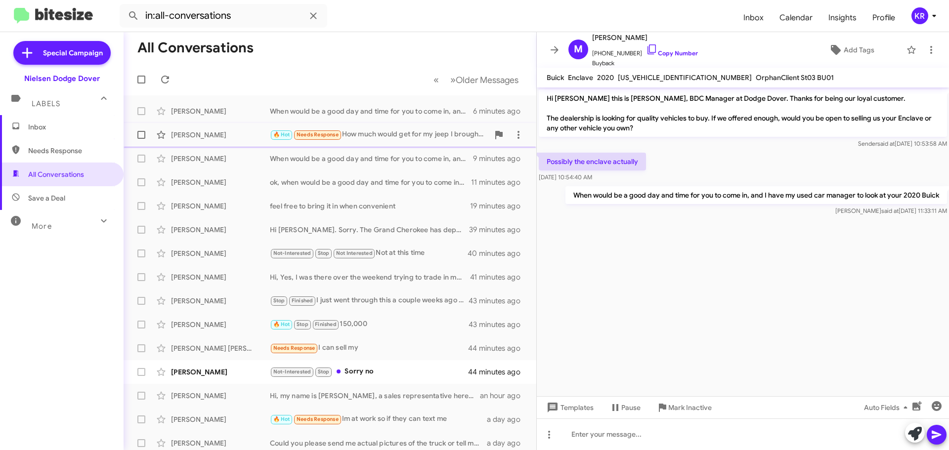
click at [385, 133] on div "🔥 Hot Needs Response How much would get for my jeep I brought brand new cash at…" at bounding box center [379, 134] width 219 height 11
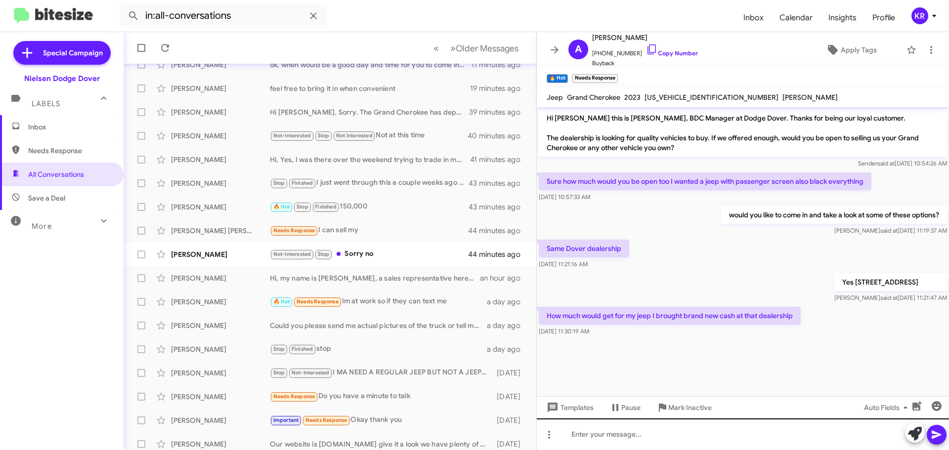
scroll to position [124, 0]
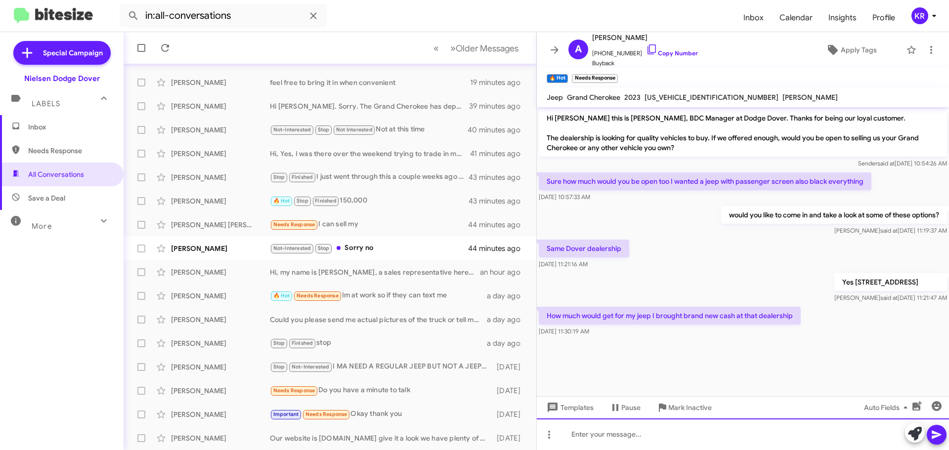
click at [668, 436] on div at bounding box center [743, 435] width 412 height 32
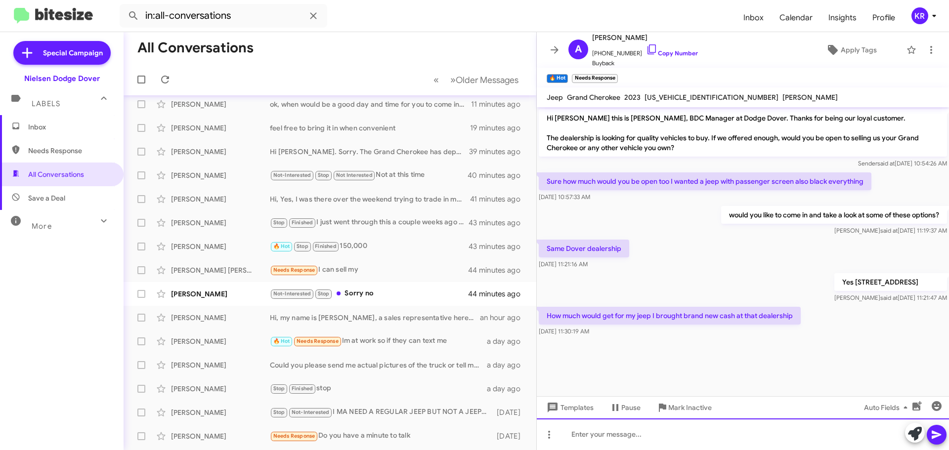
scroll to position [74, 0]
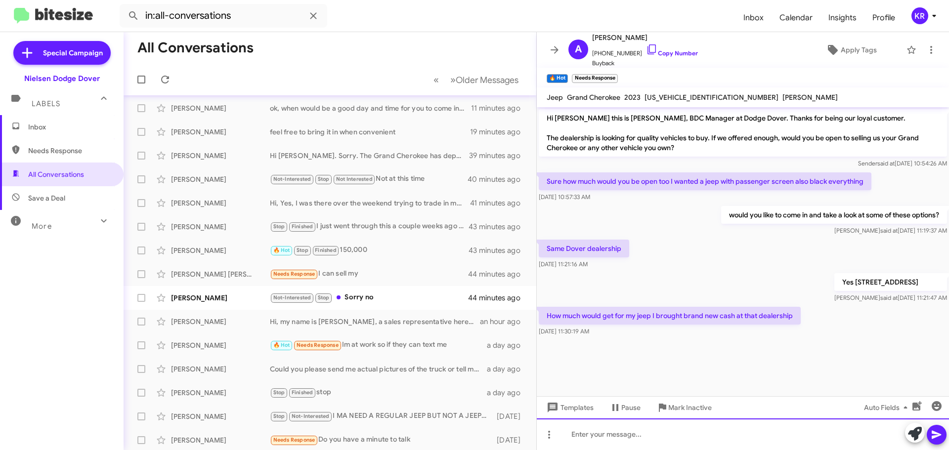
click at [721, 450] on div at bounding box center [743, 435] width 412 height 32
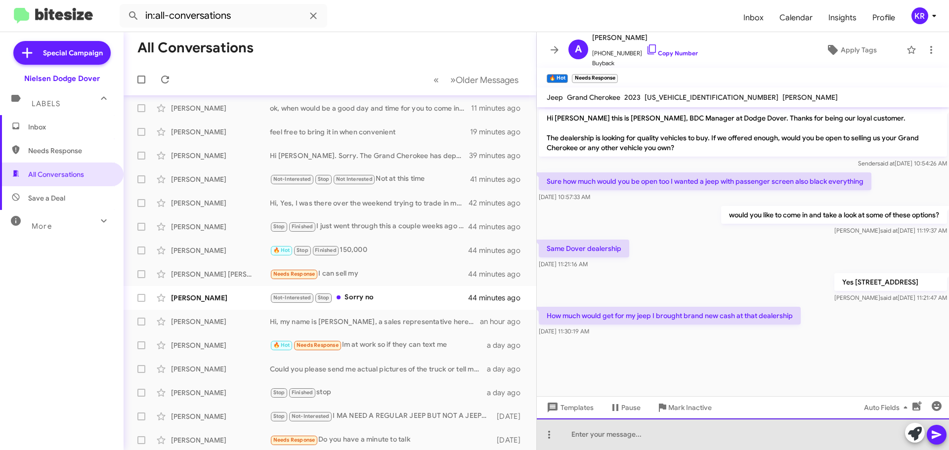
click at [716, 439] on div at bounding box center [743, 435] width 412 height 32
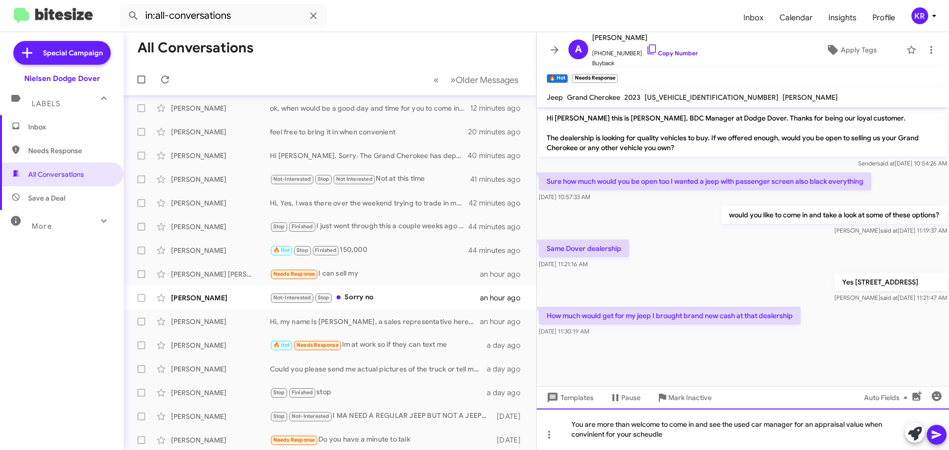
click at [583, 434] on div "You are more than welcome to come in and see the used car manager for an apprai…" at bounding box center [743, 430] width 412 height 42
click at [652, 438] on div "You are more than welcome to come in and see the used car manager for an apprai…" at bounding box center [743, 430] width 412 height 42
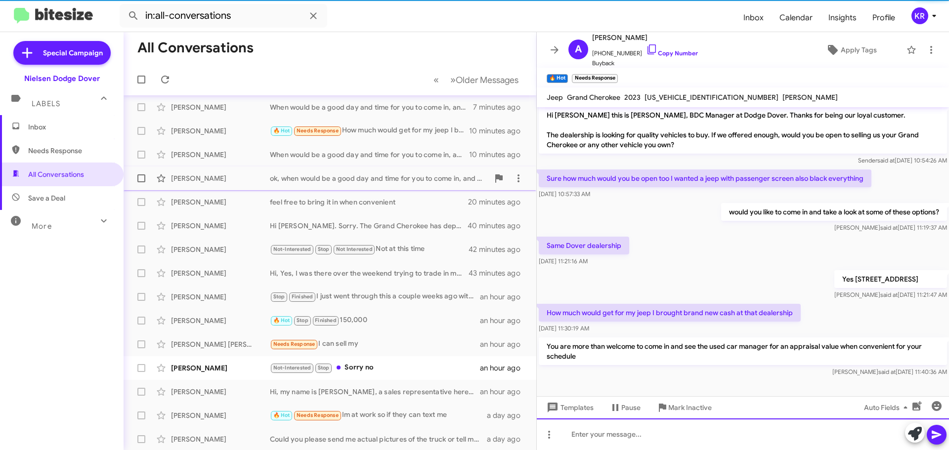
scroll to position [0, 0]
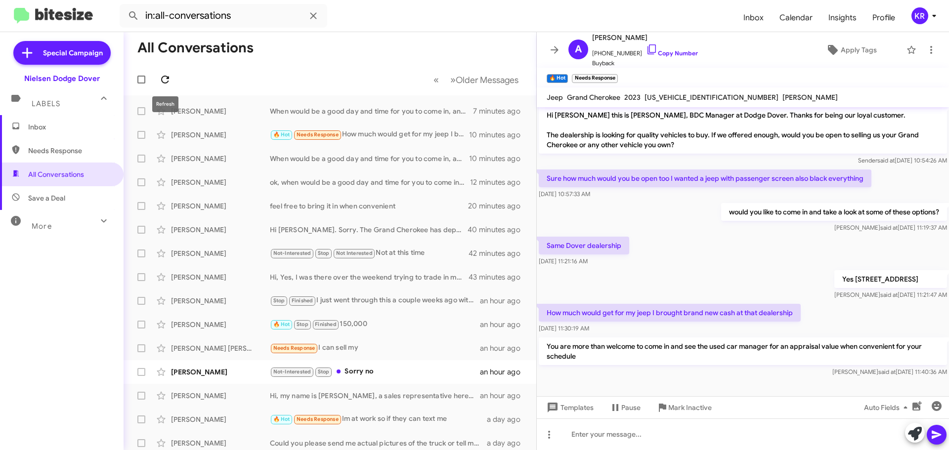
click at [169, 81] on icon at bounding box center [165, 80] width 12 height 12
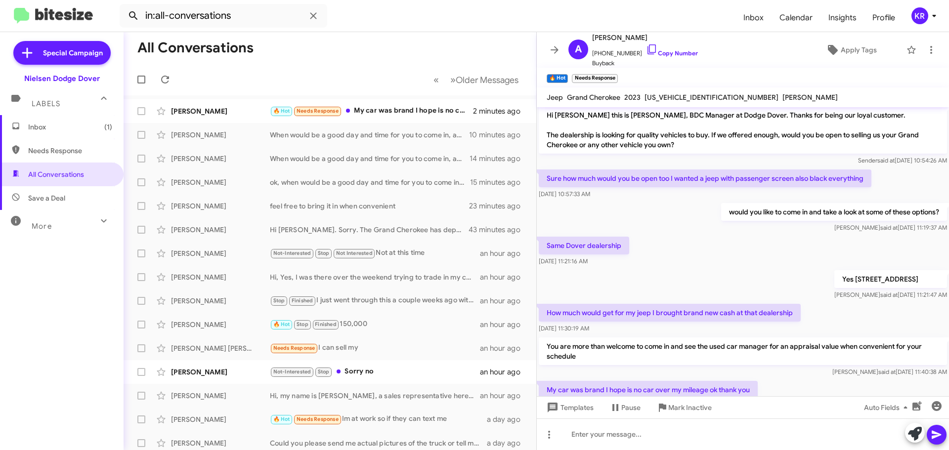
scroll to position [39, 0]
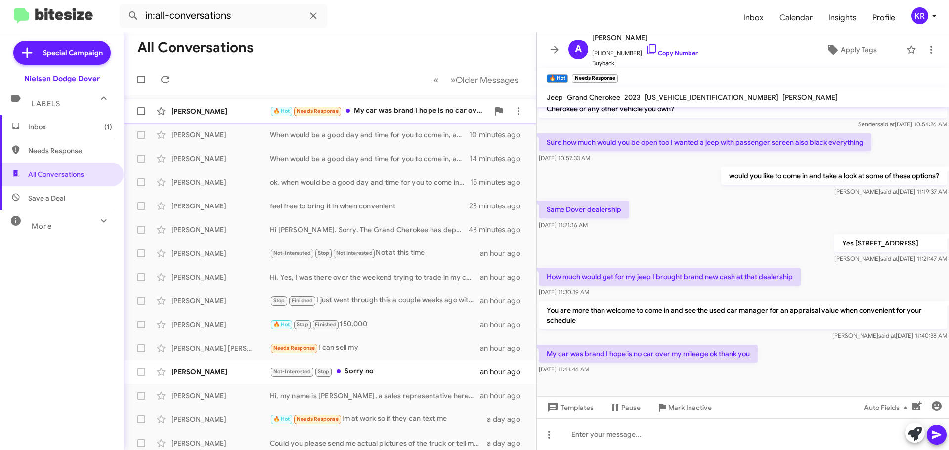
click at [353, 116] on div "🔥 Hot Needs Response My car was brand I hope is no car over my mileage ok thank…" at bounding box center [379, 110] width 219 height 11
click at [332, 136] on div "When would be a good day and time for you to come in, and I have my used car ma…" at bounding box center [379, 135] width 219 height 10
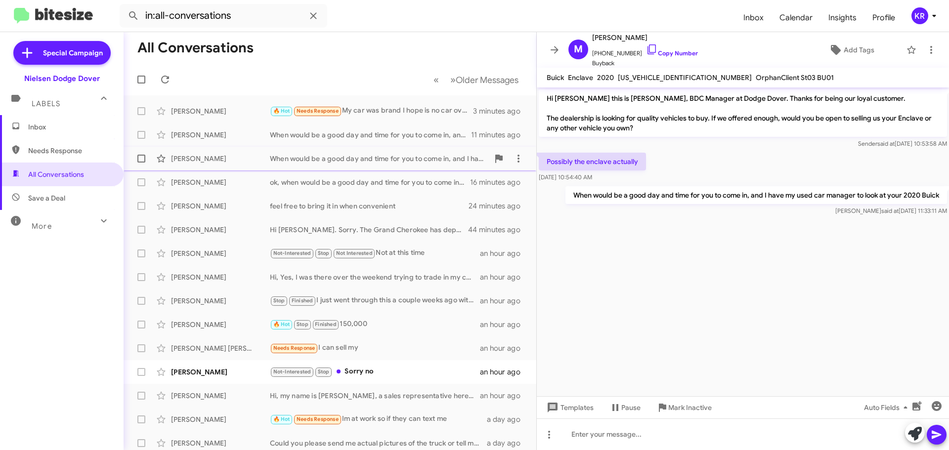
click at [356, 152] on div "George Russell When would be a good day and time for you to come in, and I have…" at bounding box center [330, 159] width 397 height 20
click at [321, 180] on div "ok, when would be a good day and time for you to come in, and I have my used ca…" at bounding box center [379, 183] width 219 height 10
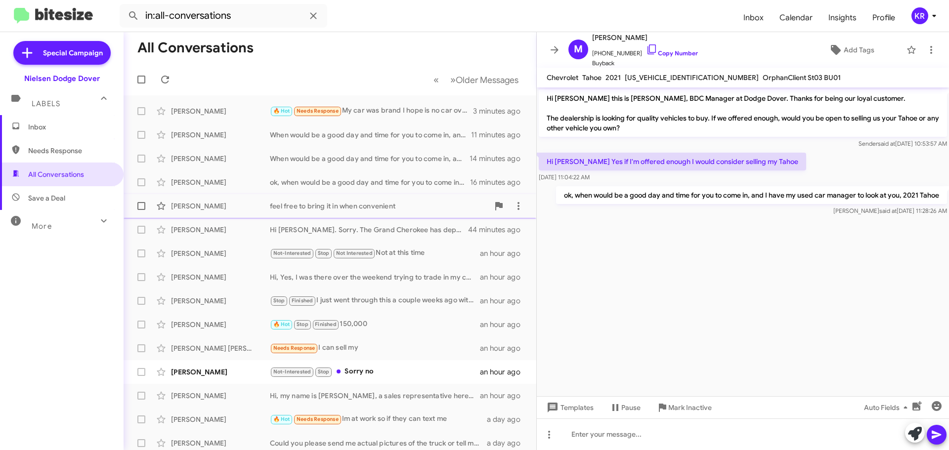
click at [339, 207] on div "feel free to bring it in when convenient" at bounding box center [379, 206] width 219 height 10
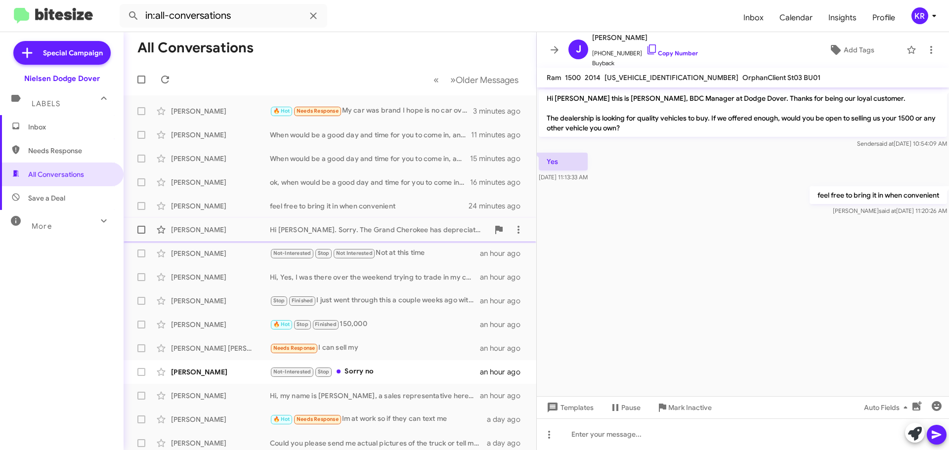
click at [337, 223] on div "Philip Hertzberg Hi Kenneth. Sorry. The Grand Cherokee has depreciated so much …" at bounding box center [330, 230] width 397 height 20
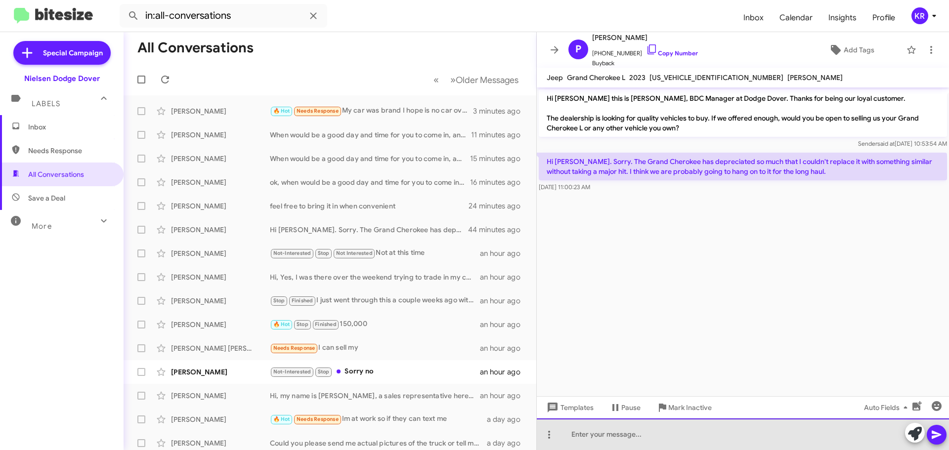
click at [695, 436] on div at bounding box center [743, 435] width 412 height 32
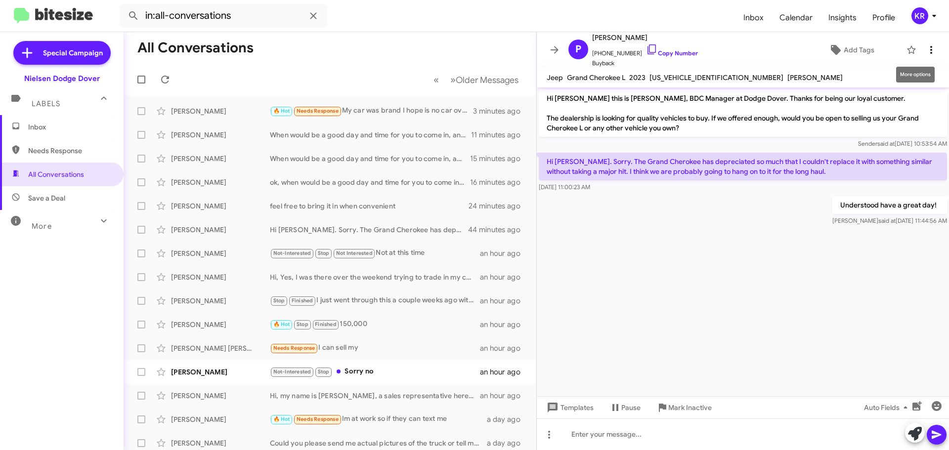
click at [926, 50] on icon at bounding box center [932, 50] width 12 height 12
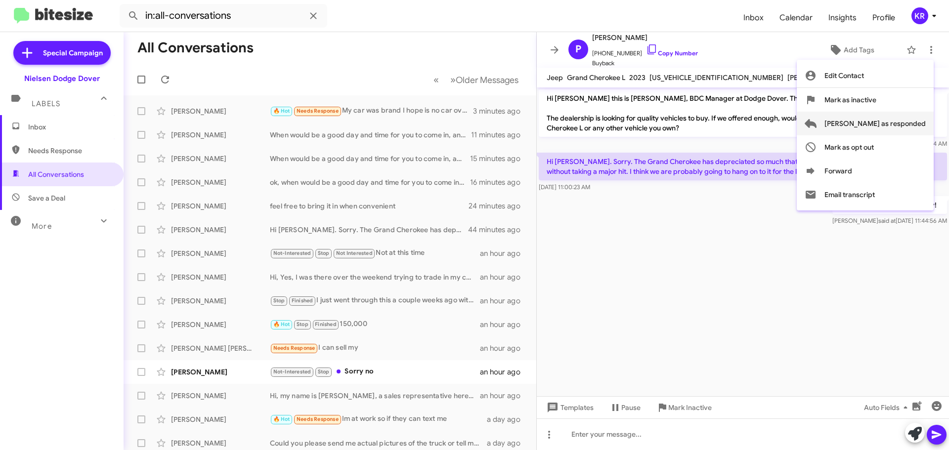
click at [901, 126] on span "[PERSON_NAME] as responded" at bounding box center [875, 124] width 101 height 24
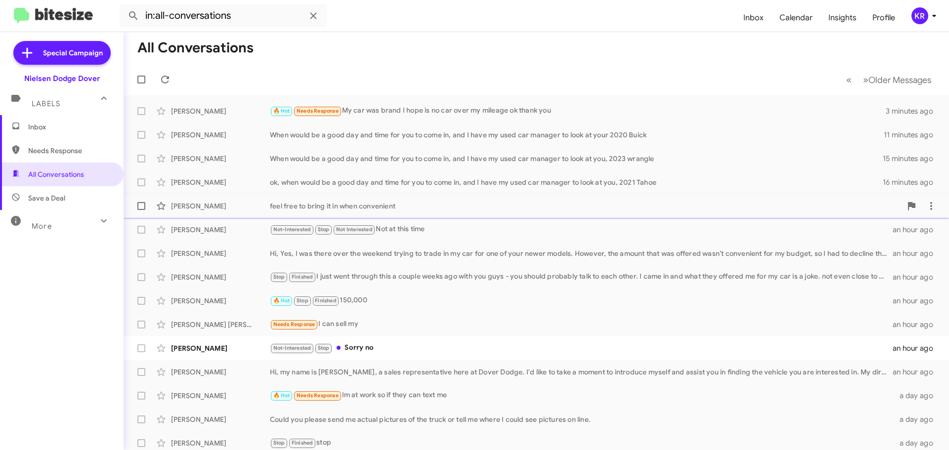
click at [436, 207] on div "feel free to bring it in when convenient" at bounding box center [586, 206] width 632 height 10
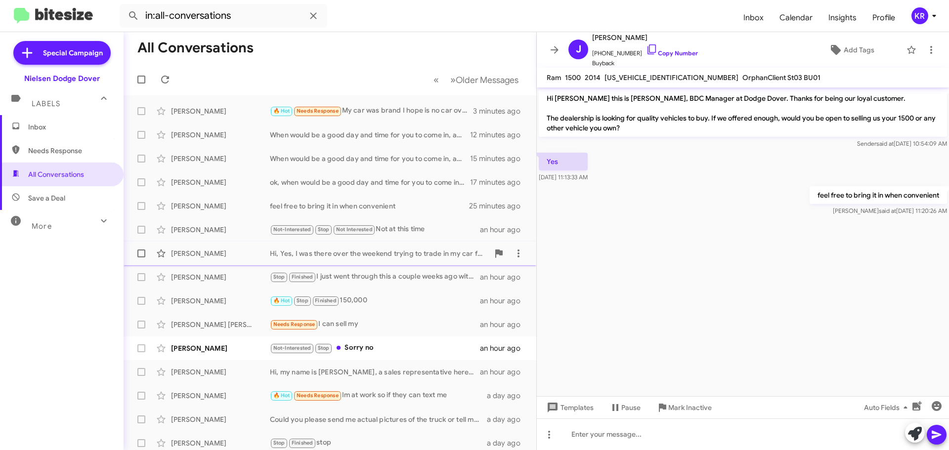
click at [409, 260] on div "Carmen Miranda Hi, Yes, I was there over the weekend trying to trade in my car …" at bounding box center [330, 254] width 397 height 20
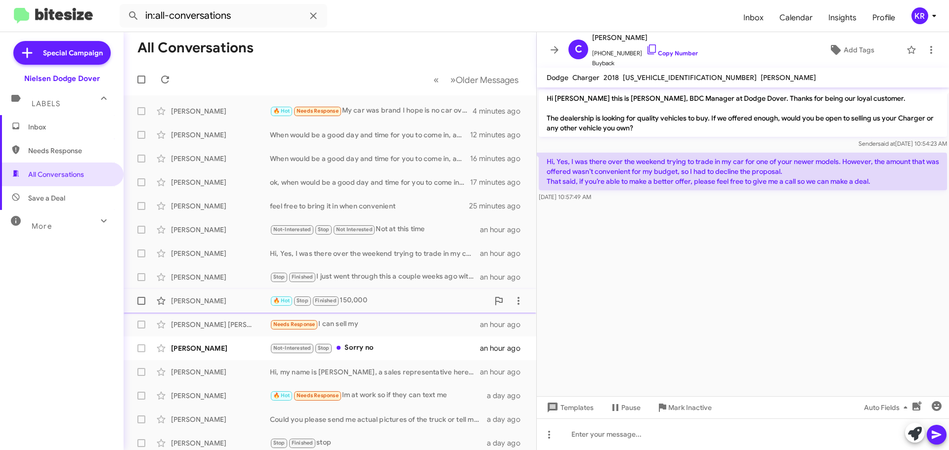
click at [377, 299] on div "🔥 Hot Stop Finished 150,000" at bounding box center [379, 300] width 219 height 11
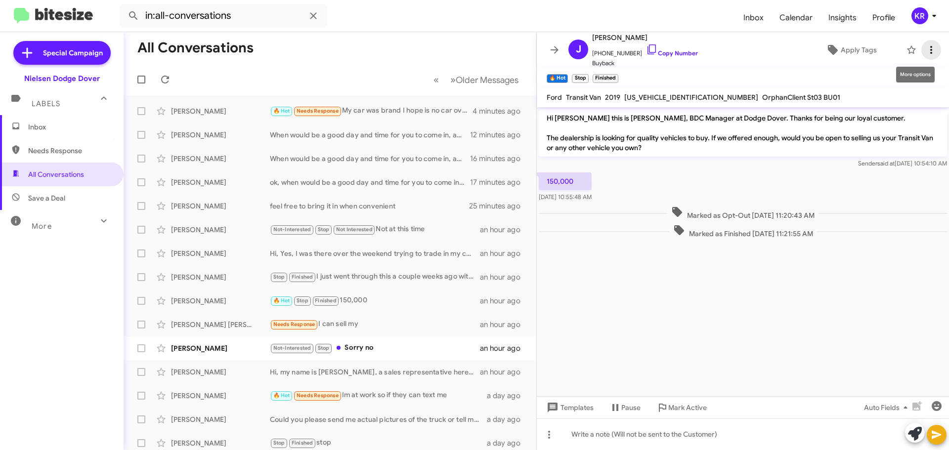
click at [931, 50] on span at bounding box center [932, 50] width 20 height 12
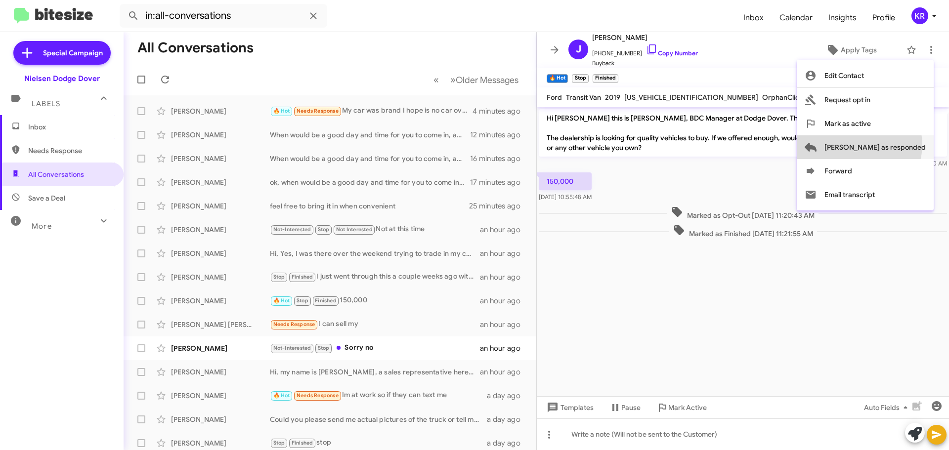
click at [899, 145] on span "[PERSON_NAME] as responded" at bounding box center [875, 147] width 101 height 24
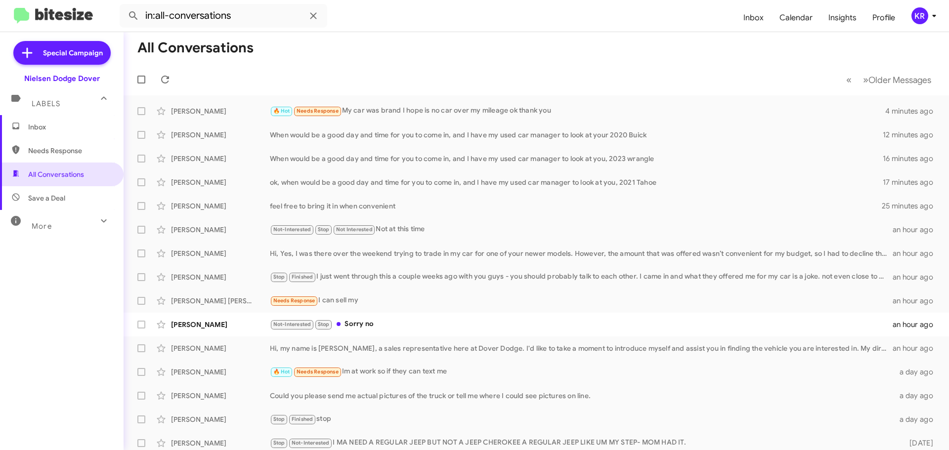
click at [918, 22] on div "KR" at bounding box center [920, 15] width 17 height 17
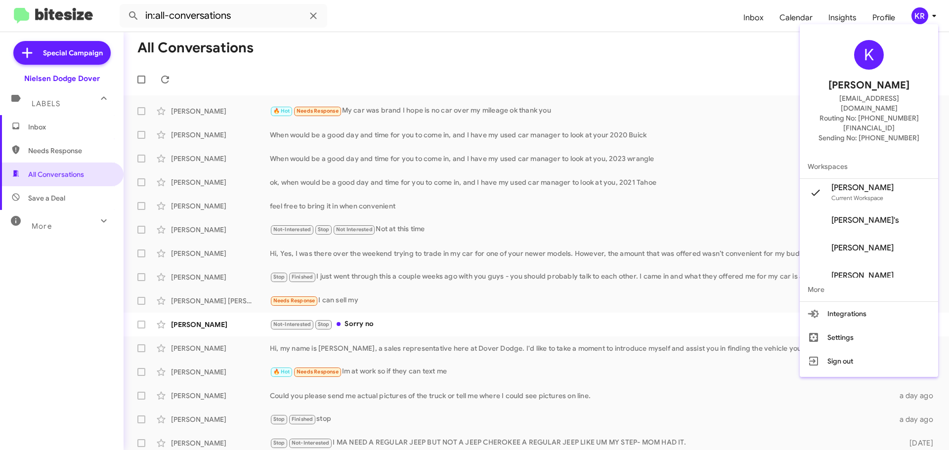
click at [883, 243] on span "Ramon Diaz's" at bounding box center [863, 248] width 62 height 10
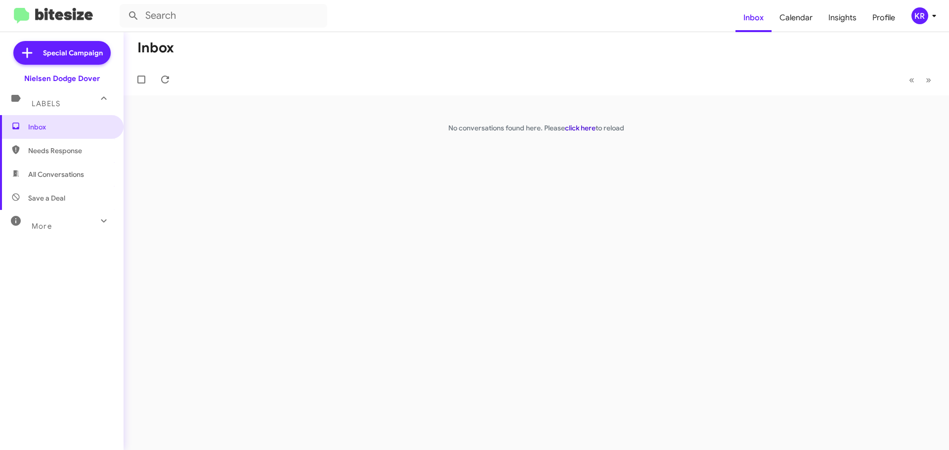
click at [588, 132] on link "click here" at bounding box center [580, 128] width 31 height 9
click at [43, 171] on span "All Conversations" at bounding box center [56, 175] width 56 height 10
type input "in:all-conversations"
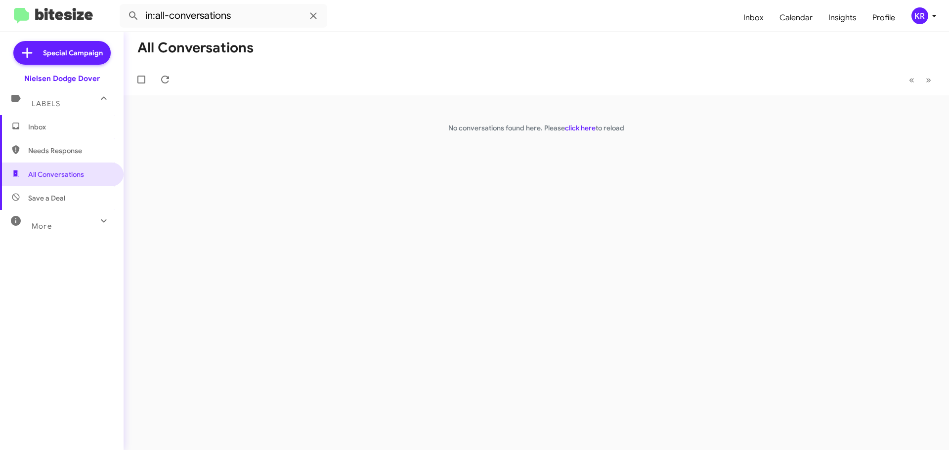
click at [59, 129] on span "Inbox" at bounding box center [70, 127] width 84 height 10
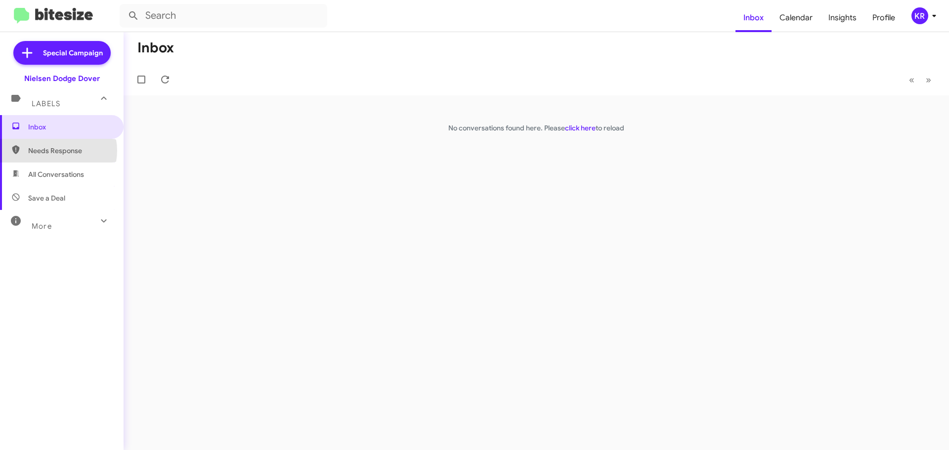
click at [56, 151] on span "Needs Response" at bounding box center [70, 151] width 84 height 10
type input "in:needs-response"
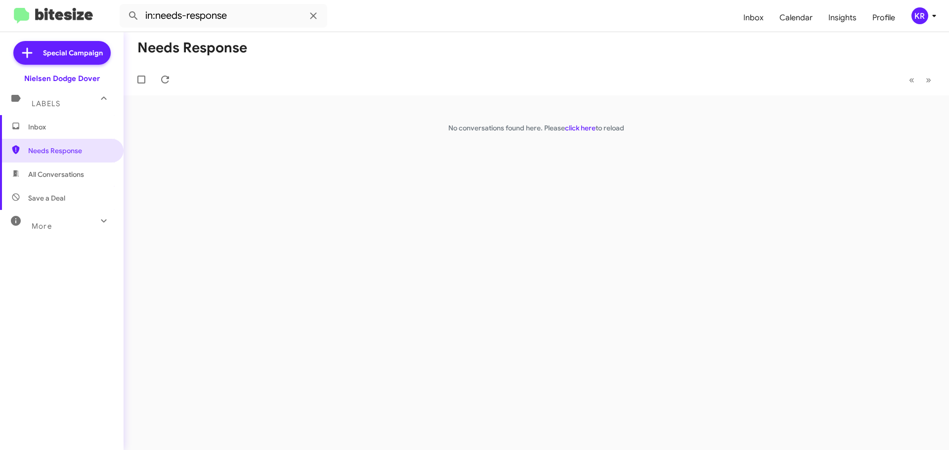
click at [46, 5] on mat-toolbar "in:needs-response Inbox Calendar Insights Profile KR" at bounding box center [474, 16] width 949 height 32
click at [45, 22] on img at bounding box center [53, 16] width 79 height 16
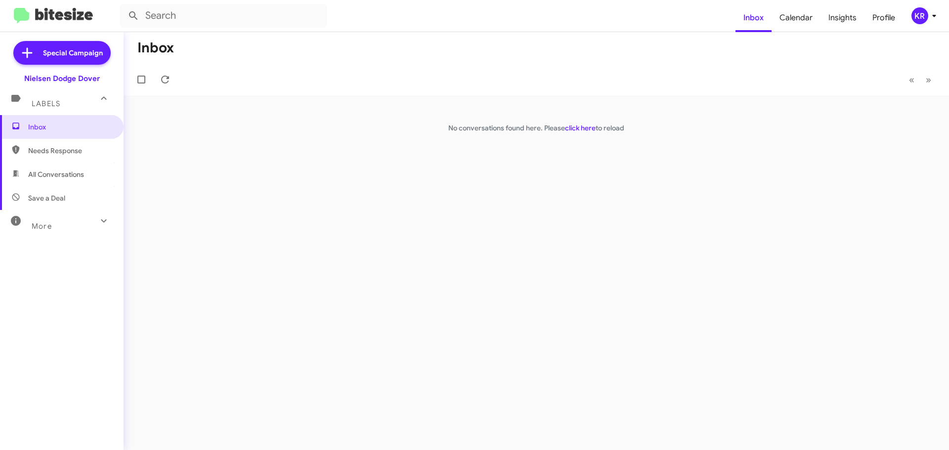
click at [925, 15] on div "KR" at bounding box center [920, 15] width 17 height 17
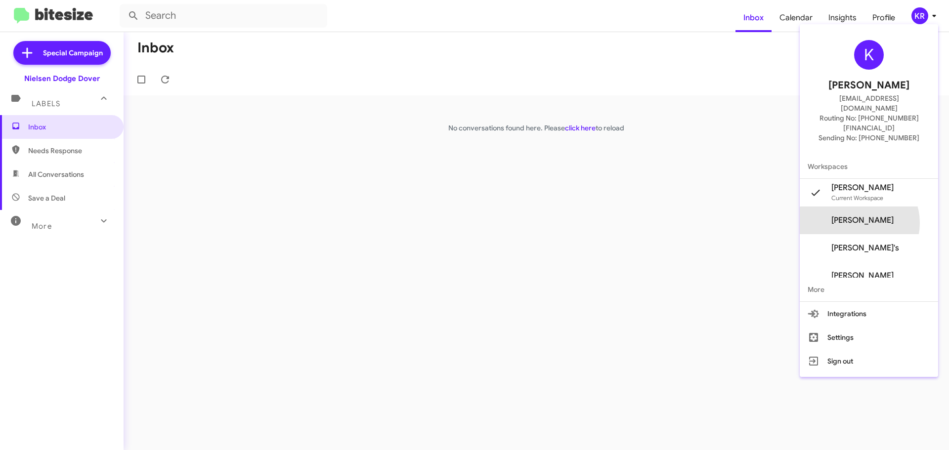
click at [877, 216] on span "[PERSON_NAME]" at bounding box center [863, 221] width 62 height 10
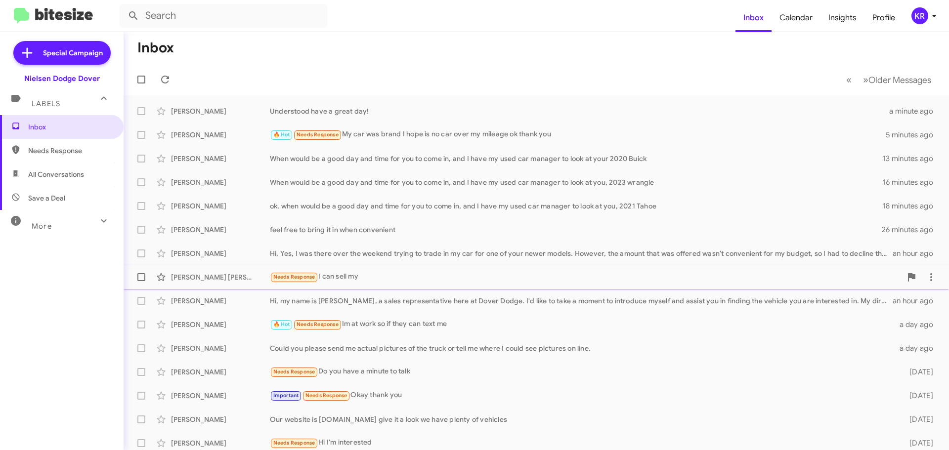
click at [369, 285] on div "[PERSON_NAME] [PERSON_NAME] Needs Response I can sell my an hour ago" at bounding box center [537, 277] width 810 height 20
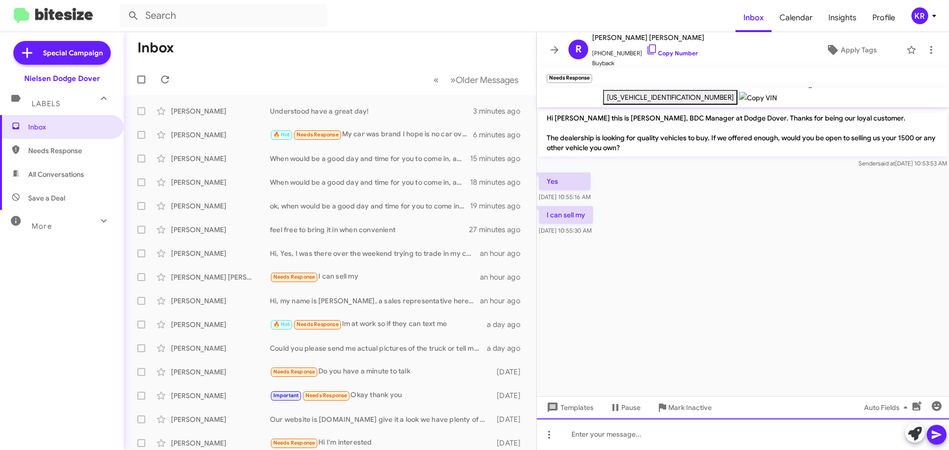
click at [813, 432] on div at bounding box center [743, 435] width 412 height 32
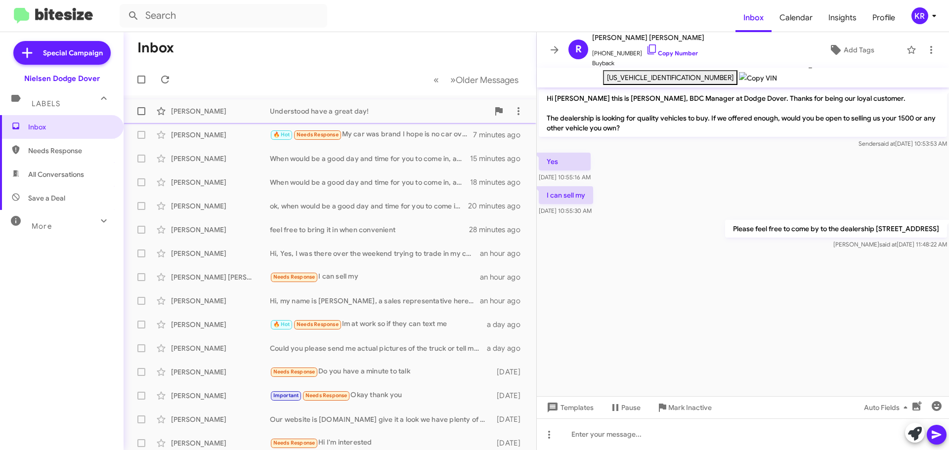
click at [288, 112] on div "Understood have a great day!" at bounding box center [379, 111] width 219 height 10
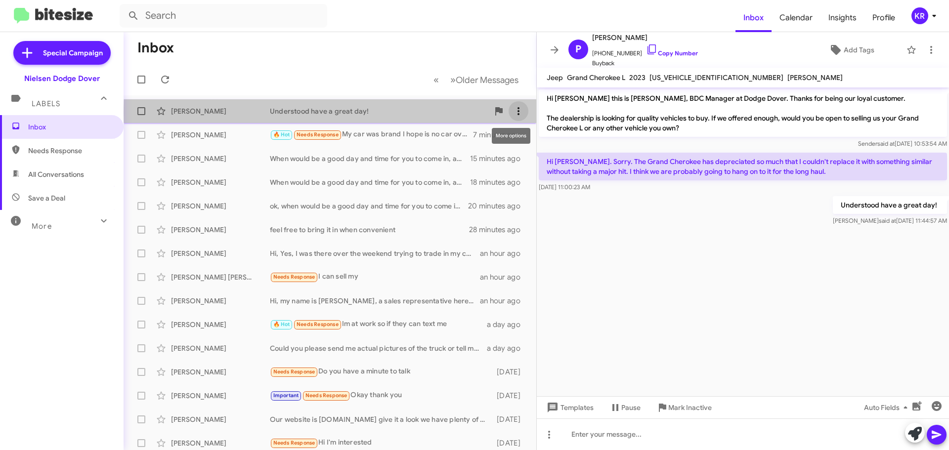
click at [513, 113] on icon at bounding box center [519, 111] width 12 height 12
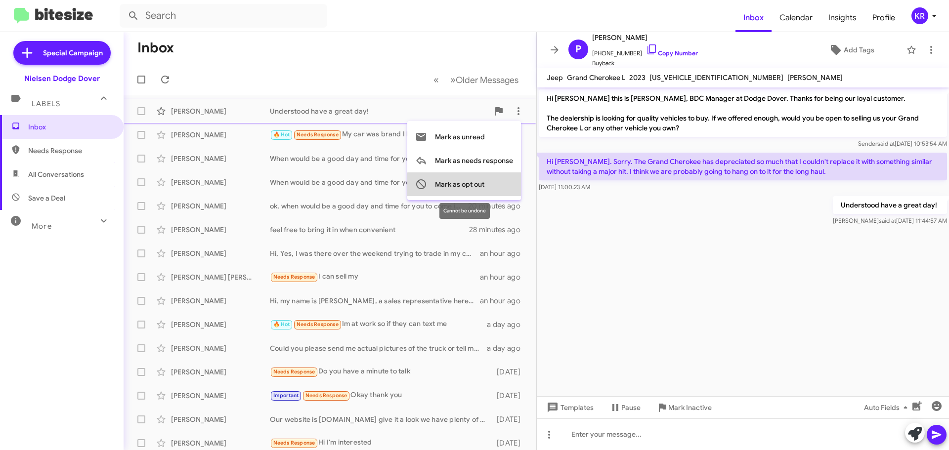
click at [476, 187] on span "Mark as opt out" at bounding box center [459, 185] width 49 height 24
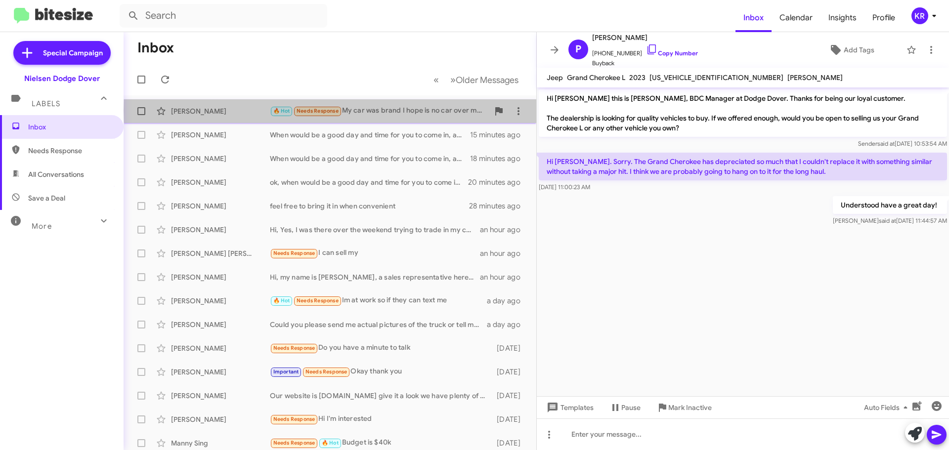
click at [454, 110] on div "🔥 Hot Needs Response My car was brand I hope is no car over my mileage ok thank…" at bounding box center [379, 110] width 219 height 11
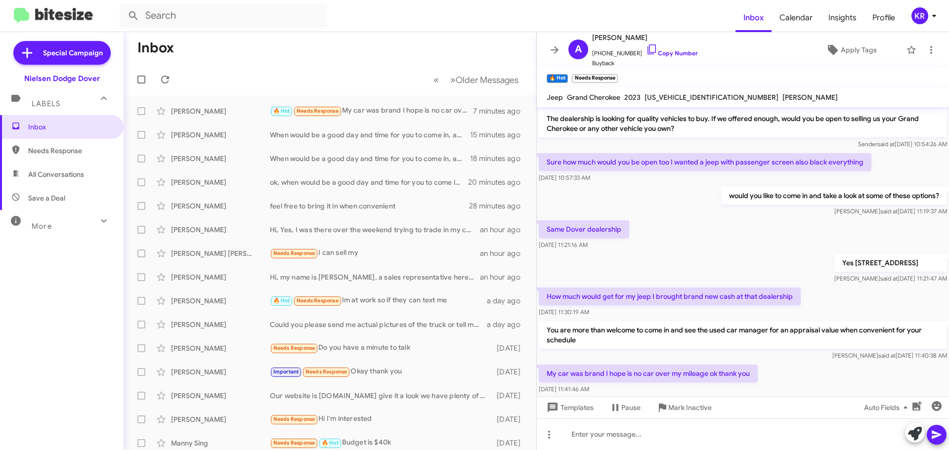
scroll to position [39, 0]
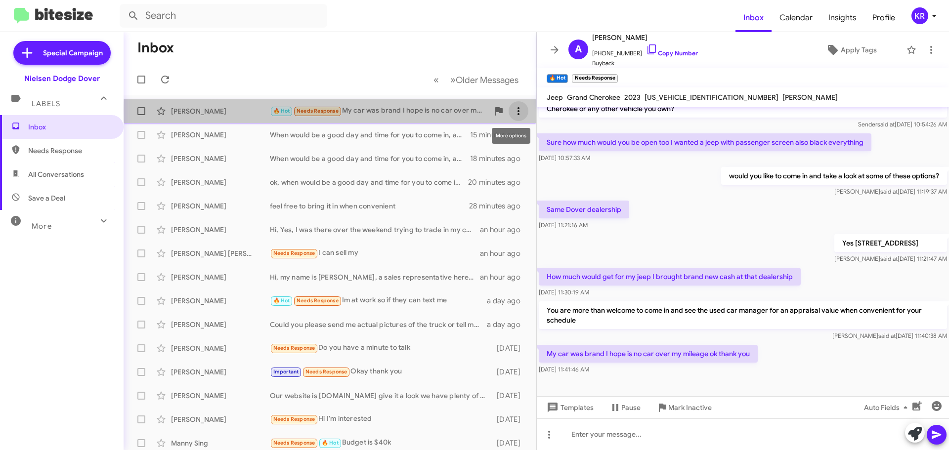
click at [513, 110] on icon at bounding box center [519, 111] width 12 height 12
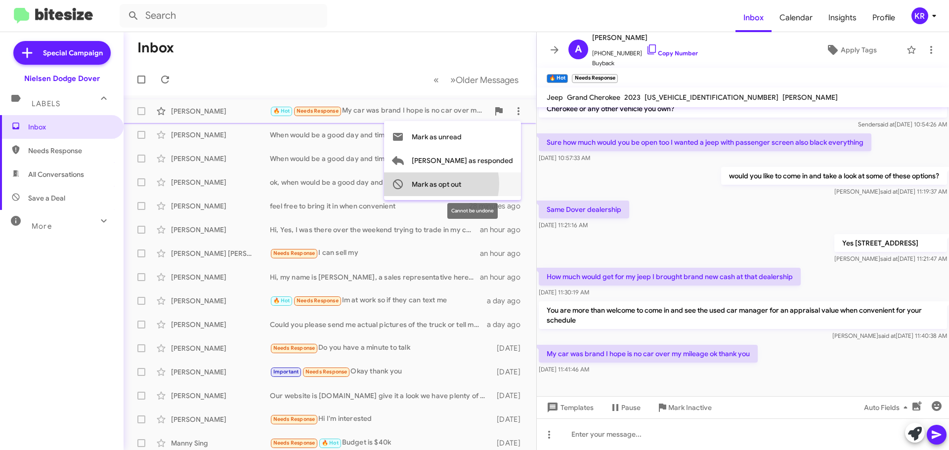
click at [461, 184] on span "Mark as opt out" at bounding box center [436, 185] width 49 height 24
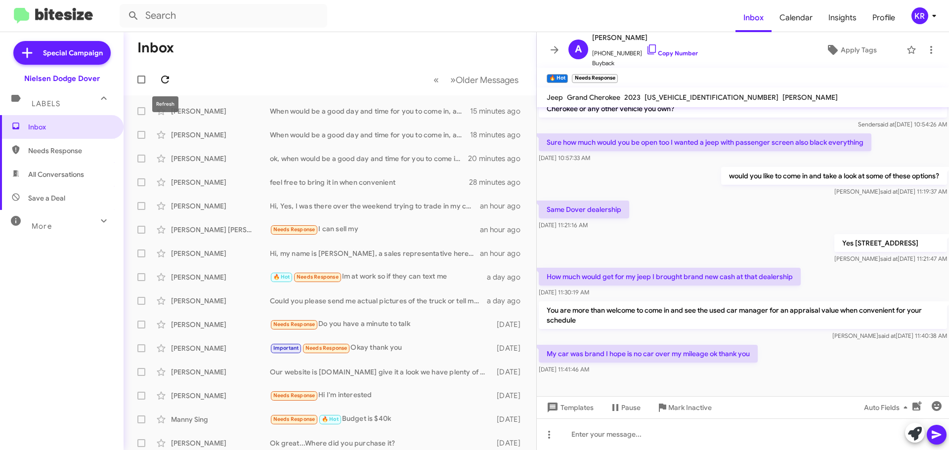
click at [161, 79] on span at bounding box center [165, 80] width 20 height 12
click at [48, 172] on span "All Conversations" at bounding box center [56, 175] width 56 height 10
type input "in:all-conversations"
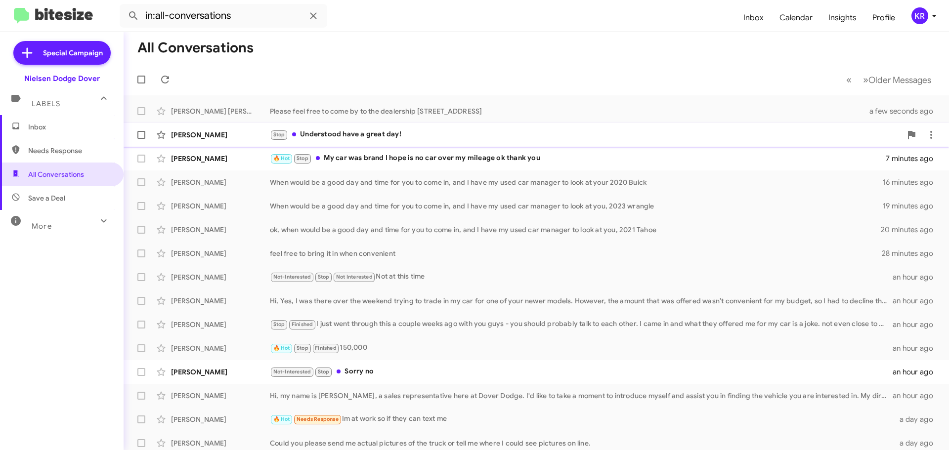
click at [352, 134] on div "Stop Understood have a great day!" at bounding box center [586, 134] width 632 height 11
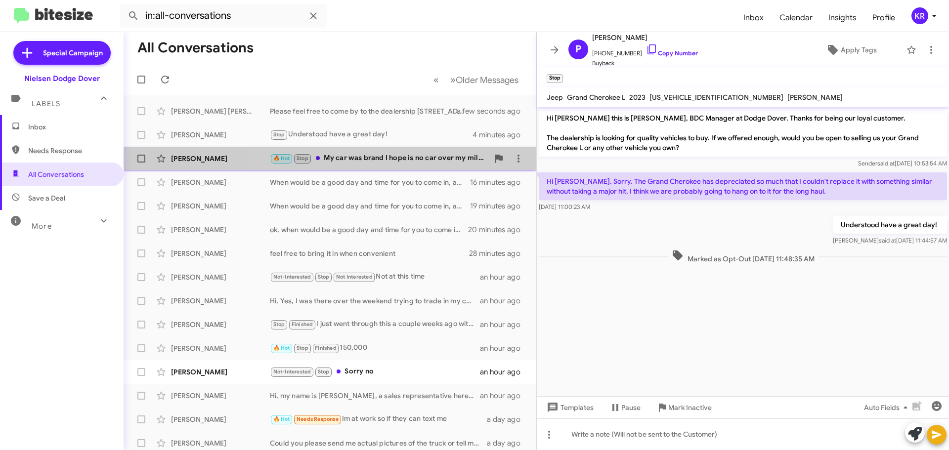
click at [413, 158] on div "🔥 Hot Stop My car was brand I hope is no car over my mileage ok thank you" at bounding box center [379, 158] width 219 height 11
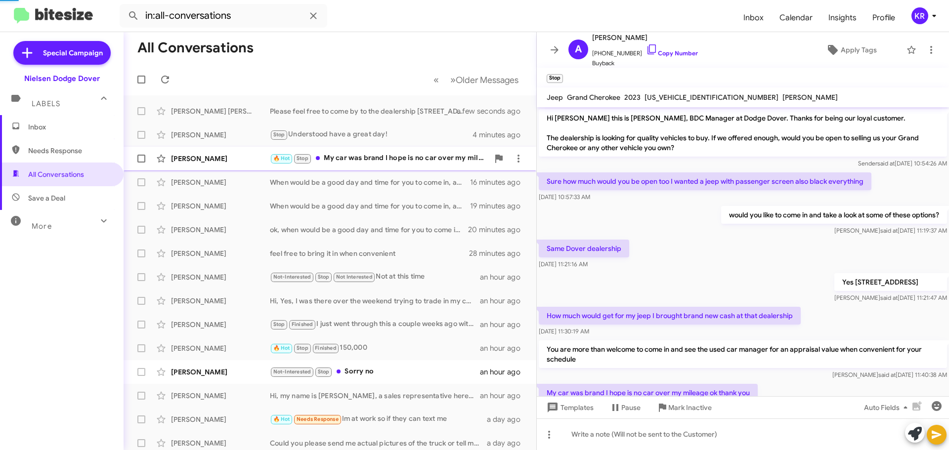
scroll to position [60, 0]
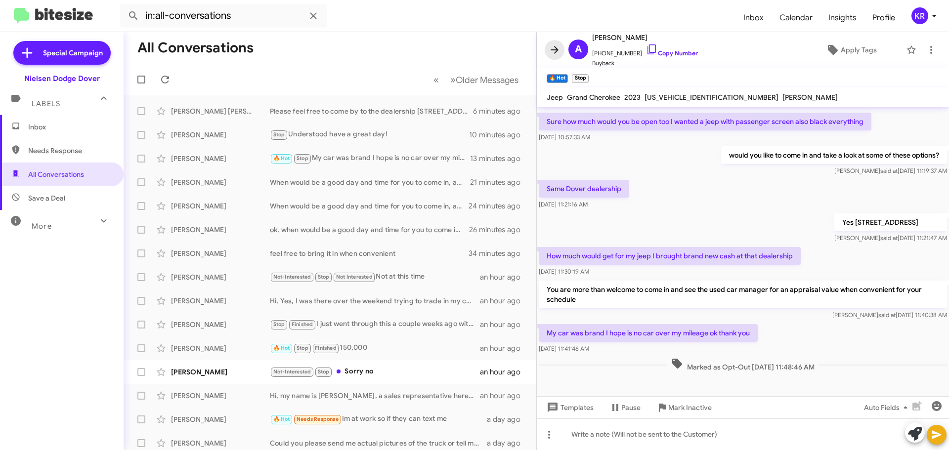
click at [553, 49] on icon at bounding box center [555, 50] width 12 height 12
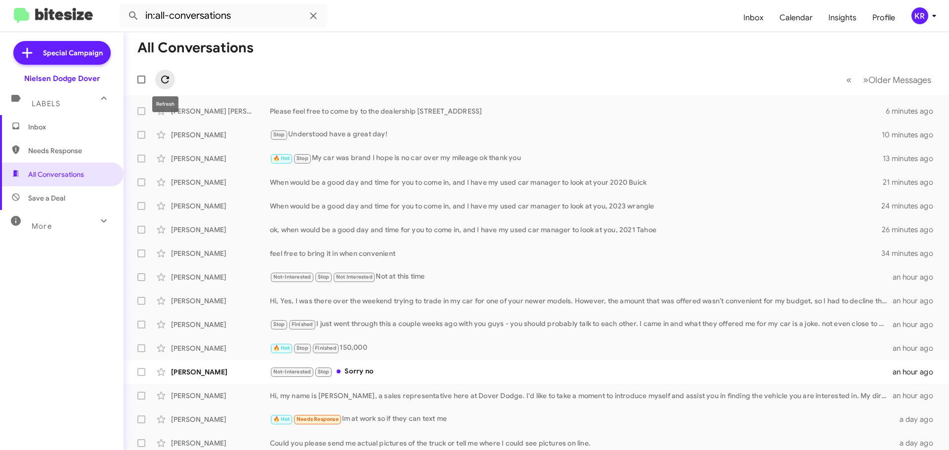
click at [162, 79] on icon at bounding box center [165, 80] width 8 height 8
click at [411, 380] on div "[PERSON_NAME] Not-Interested Stop Sorry no an hour ago" at bounding box center [537, 372] width 810 height 20
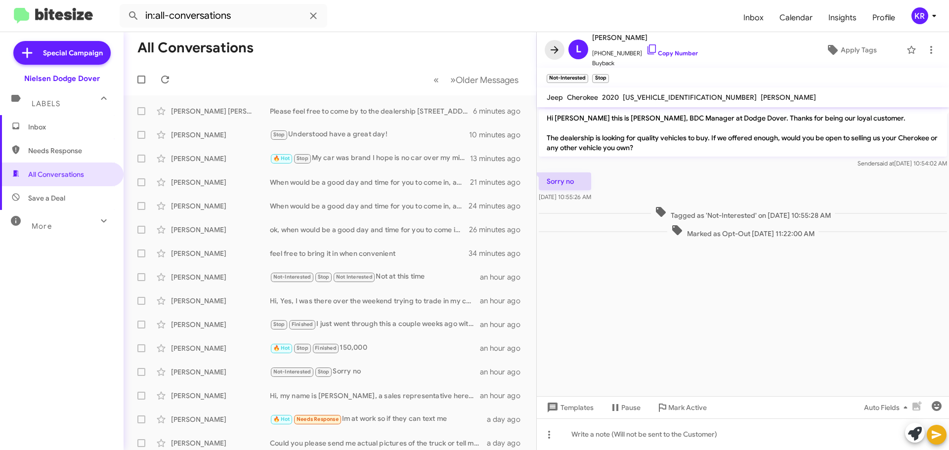
click at [558, 50] on icon at bounding box center [555, 49] width 8 height 7
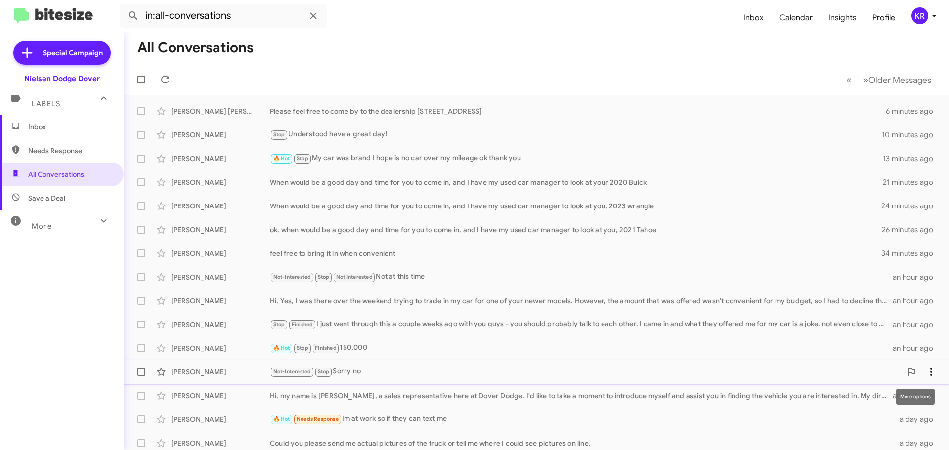
click at [926, 366] on button at bounding box center [932, 372] width 20 height 20
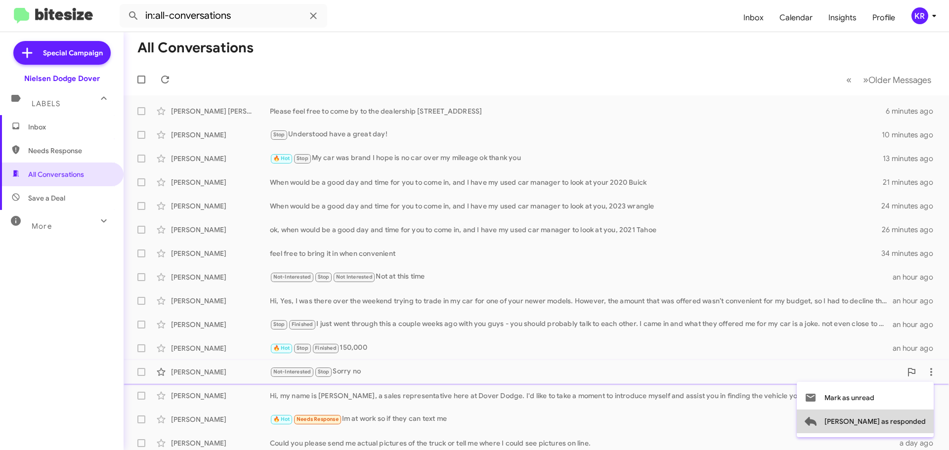
click at [906, 419] on span "[PERSON_NAME] as responded" at bounding box center [875, 422] width 101 height 24
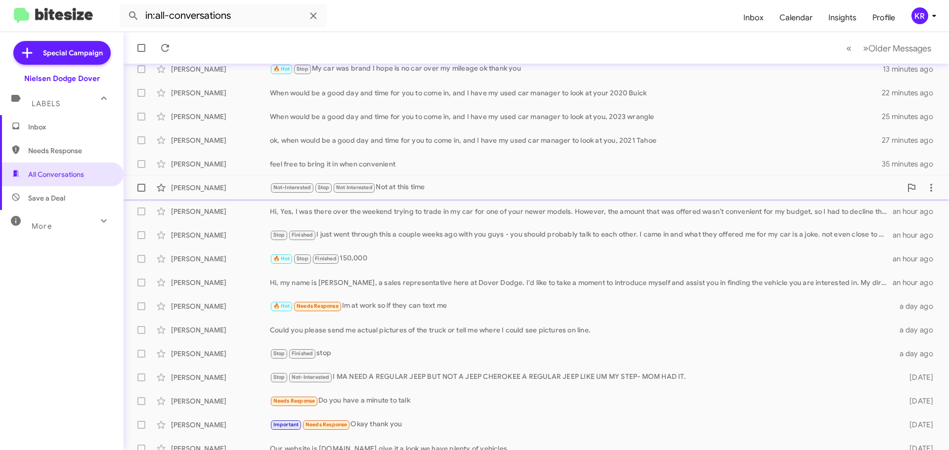
scroll to position [99, 0]
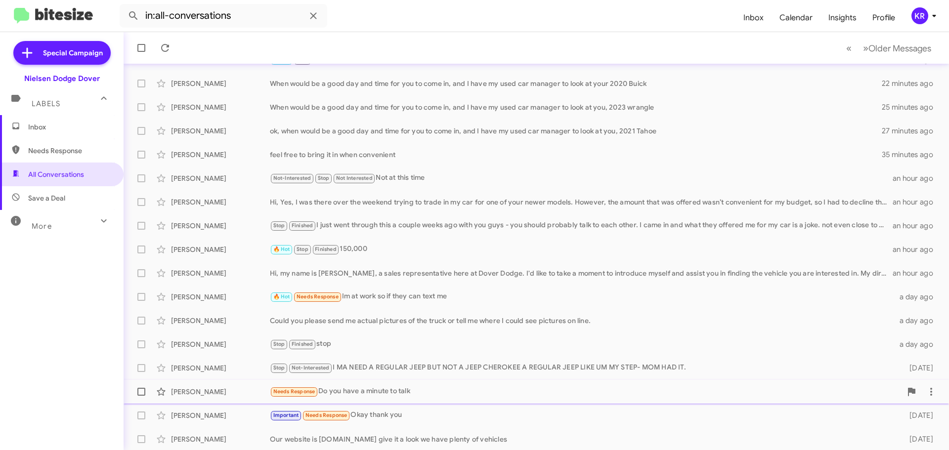
click at [392, 397] on div "Needs Response Do you have a minute to talk" at bounding box center [586, 391] width 632 height 11
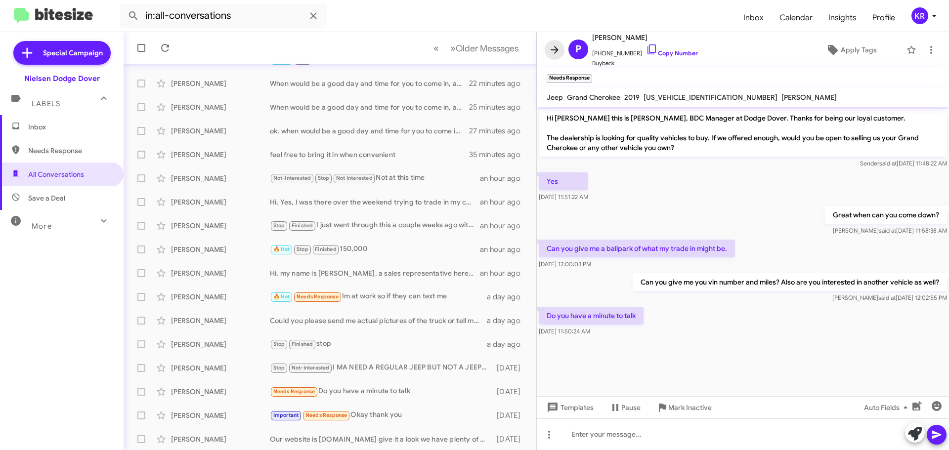
click at [557, 53] on icon at bounding box center [555, 50] width 12 height 12
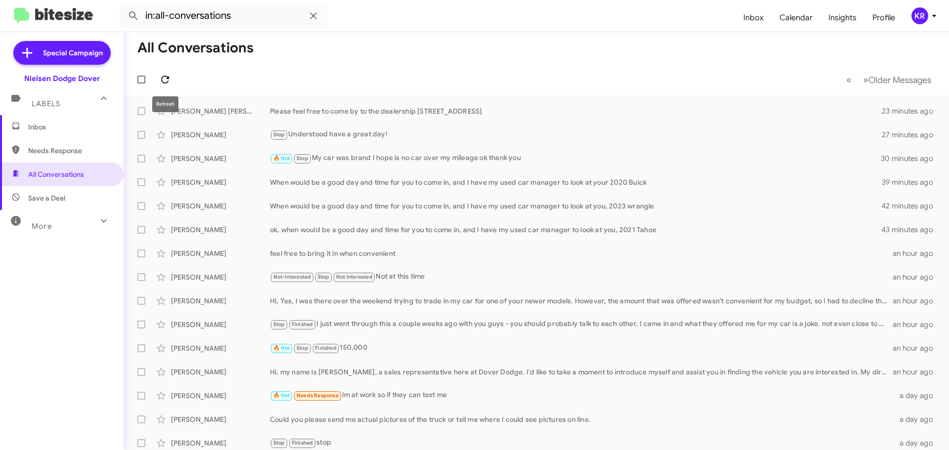
click at [169, 79] on icon at bounding box center [165, 80] width 12 height 12
